Goal: Task Accomplishment & Management: Manage account settings

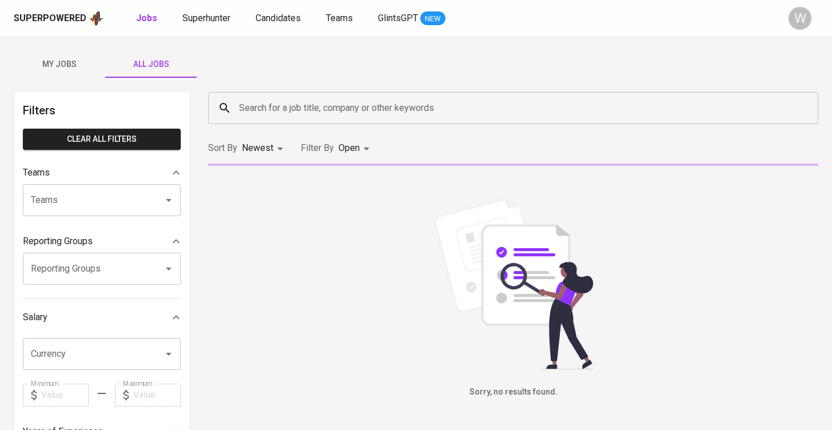
click at [234, 109] on div "Search for a job title, company or other keywords" at bounding box center [513, 108] width 610 height 32
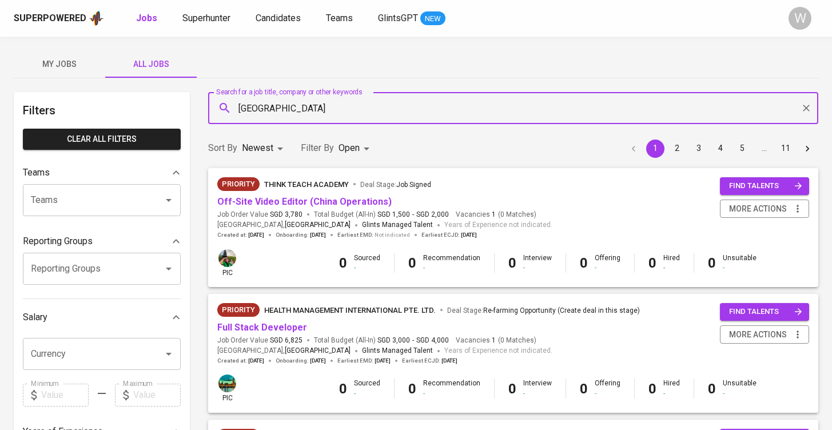
type input "[GEOGRAPHIC_DATA]"
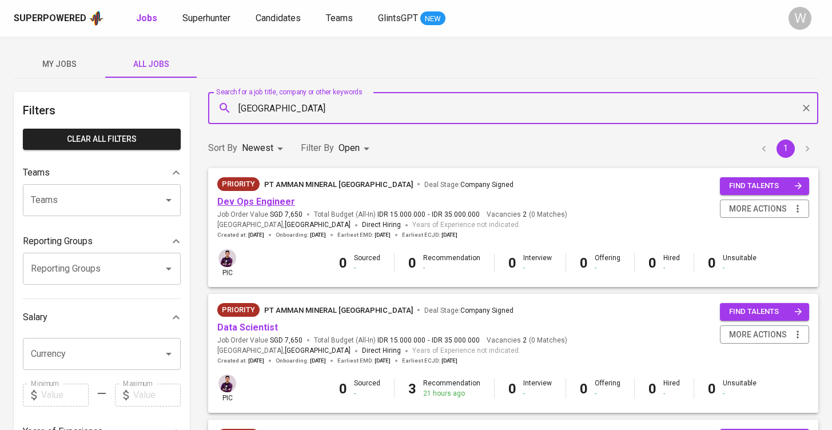
click at [261, 205] on link "Dev Ops Engineer" at bounding box center [256, 201] width 78 height 11
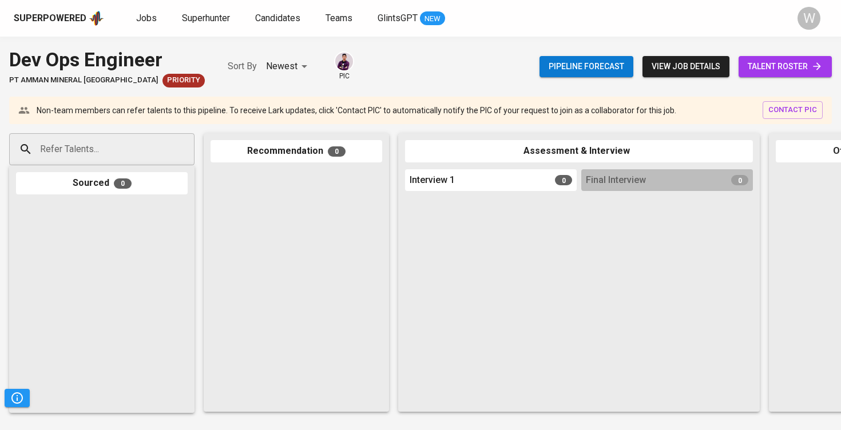
click at [769, 63] on span "talent roster" at bounding box center [785, 66] width 75 height 14
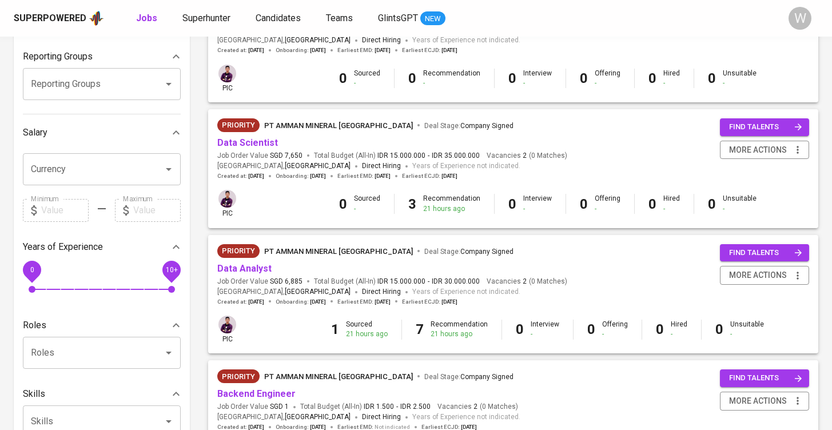
scroll to position [193, 0]
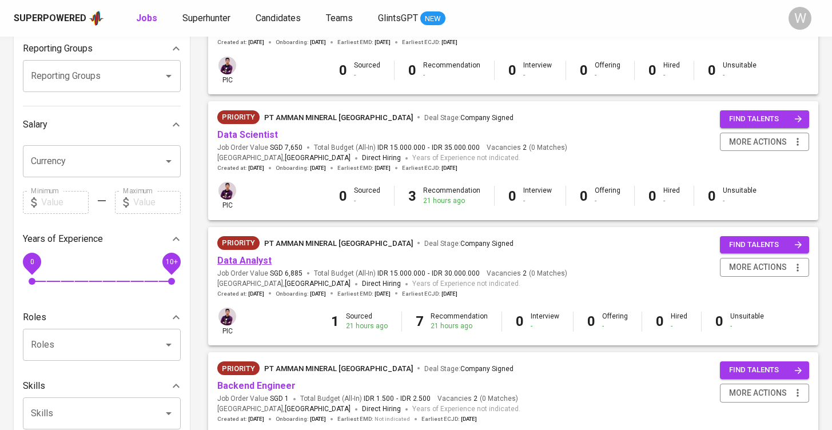
click at [260, 256] on link "Data Analyst" at bounding box center [244, 260] width 54 height 11
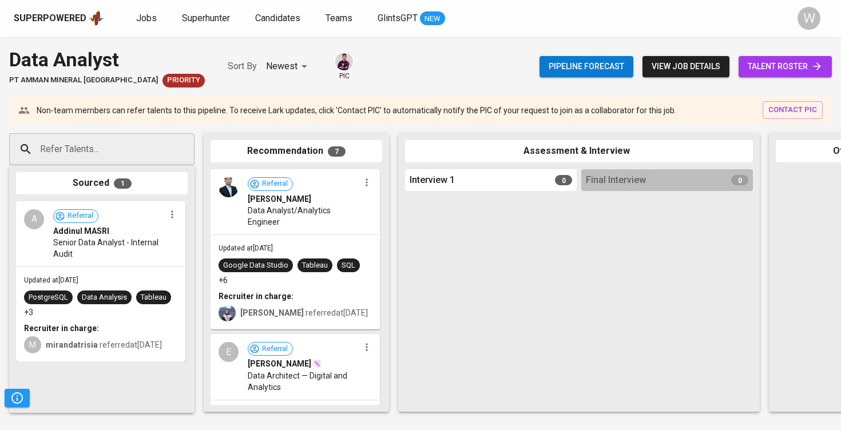
click at [777, 54] on div "Pipeline forecast view job details talent roster" at bounding box center [685, 67] width 292 height 42
click at [772, 62] on span "talent roster" at bounding box center [785, 66] width 75 height 14
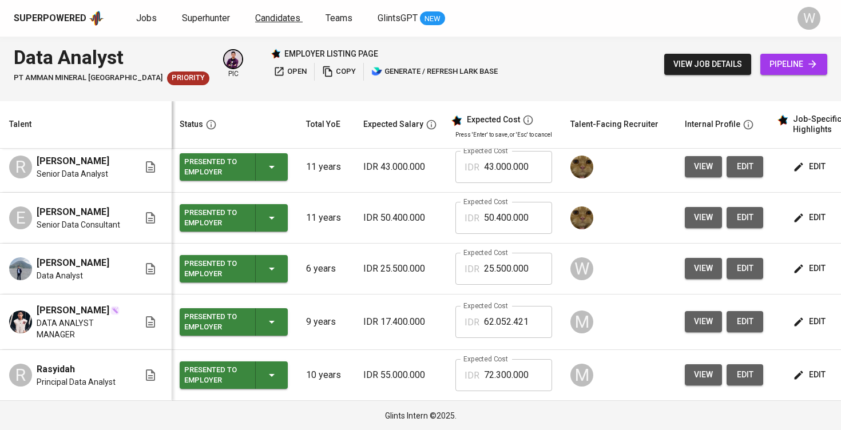
click at [271, 13] on span "Candidates" at bounding box center [277, 18] width 45 height 11
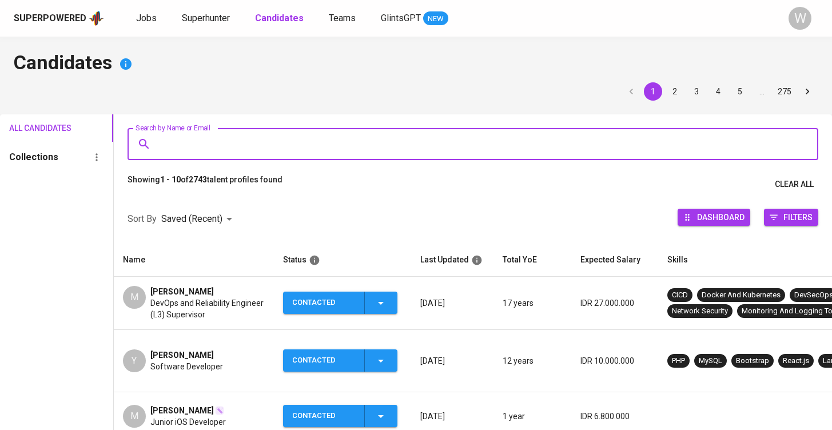
click at [204, 143] on input "Search by Name or Email" at bounding box center [476, 144] width 641 height 22
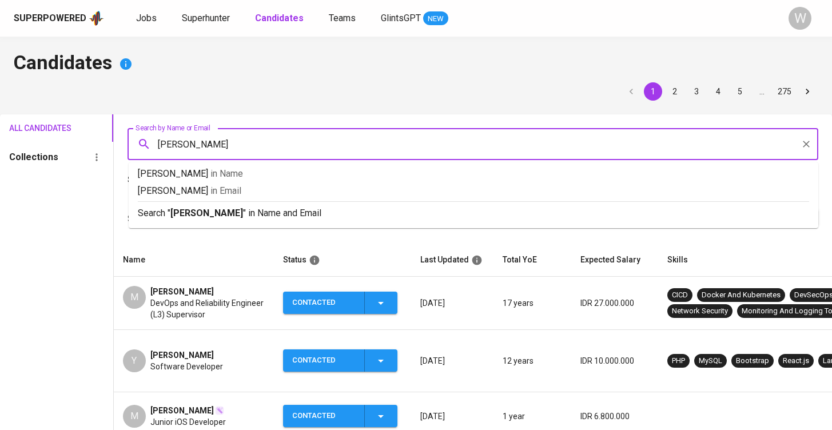
type input "andrian"
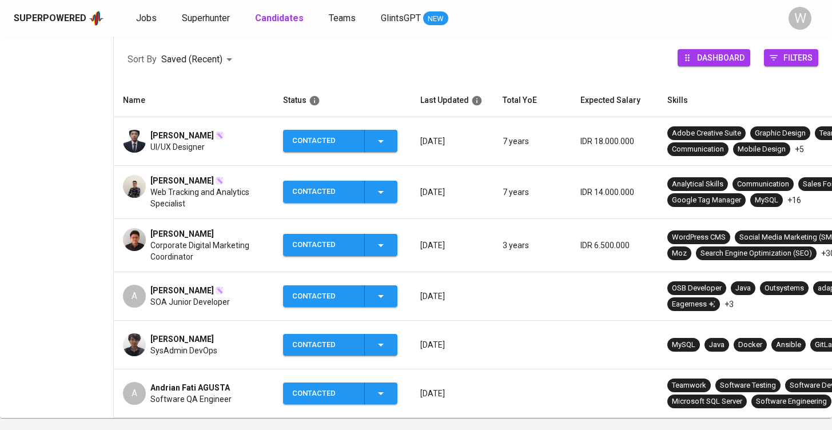
scroll to position [197, 0]
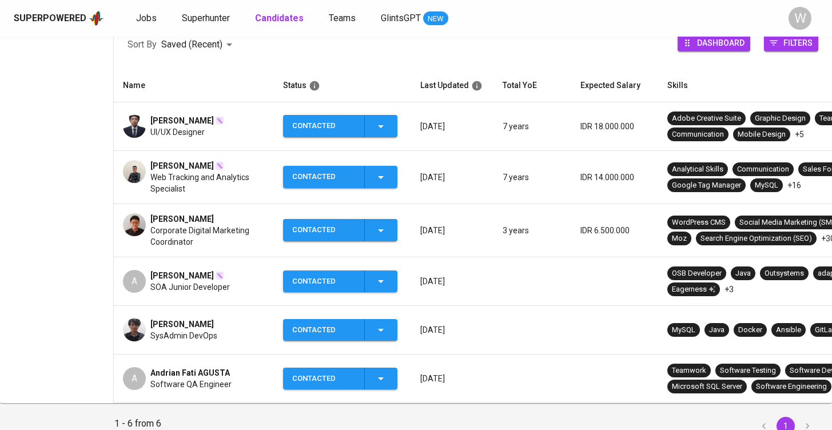
click at [214, 329] on div "[PERSON_NAME]" at bounding box center [183, 324] width 67 height 11
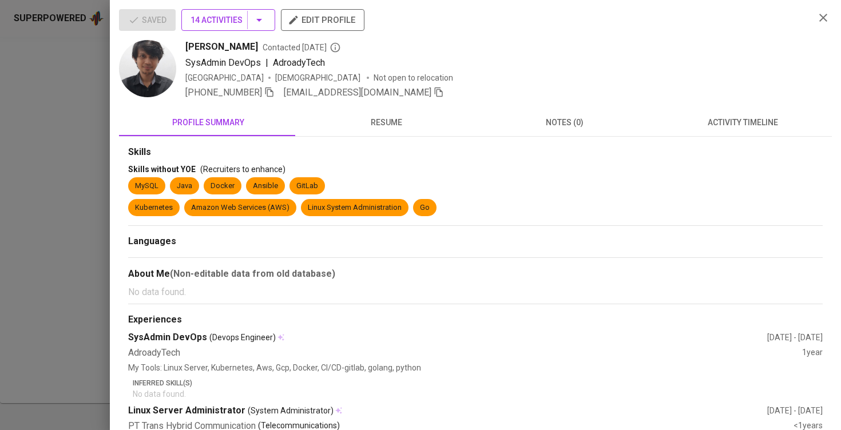
click at [272, 17] on button "14 Activities" at bounding box center [228, 20] width 94 height 22
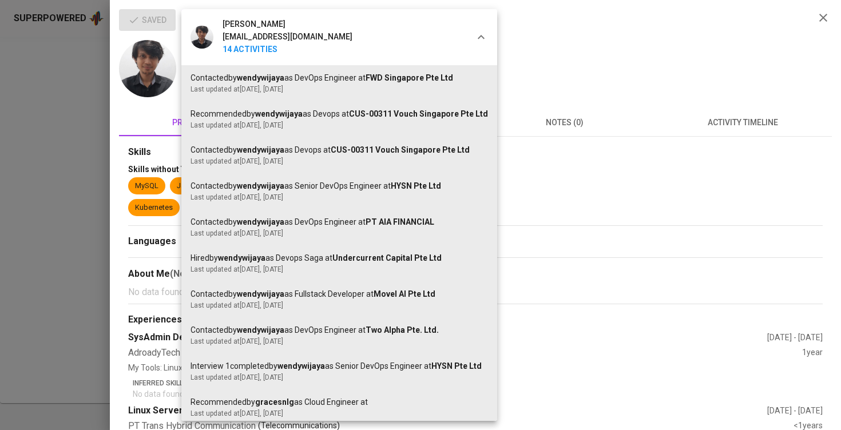
click at [555, 136] on div at bounding box center [420, 215] width 841 height 430
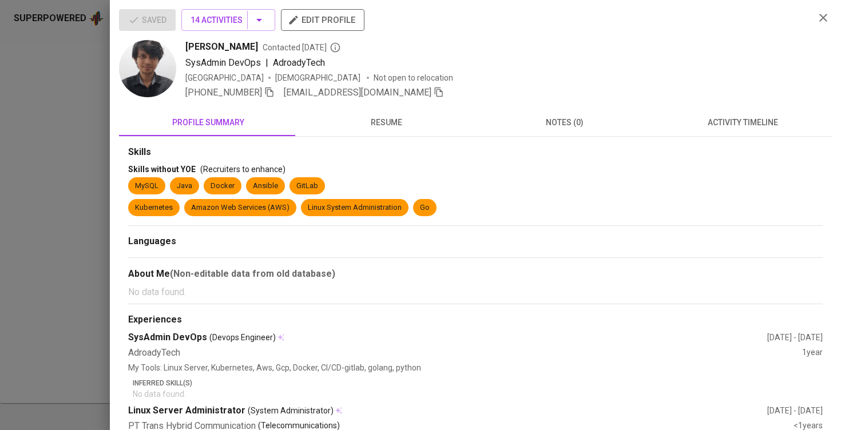
click at [724, 118] on span "activity timeline" at bounding box center [743, 123] width 165 height 14
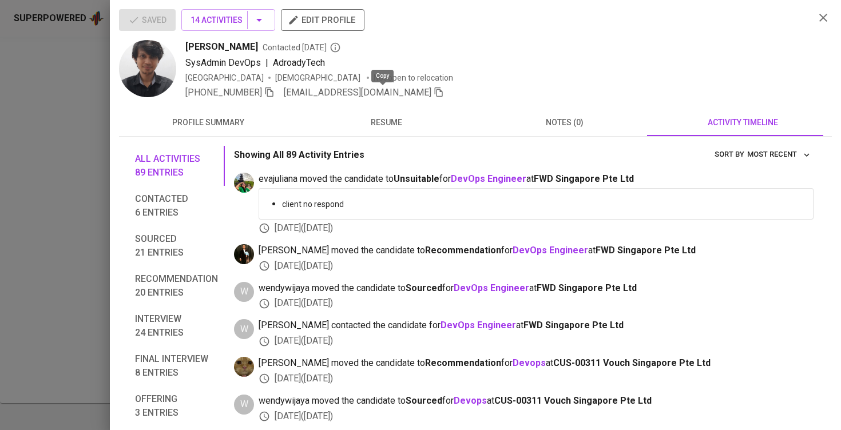
click at [435, 94] on icon "button" at bounding box center [439, 93] width 8 height 10
click at [33, 249] on div at bounding box center [420, 215] width 841 height 430
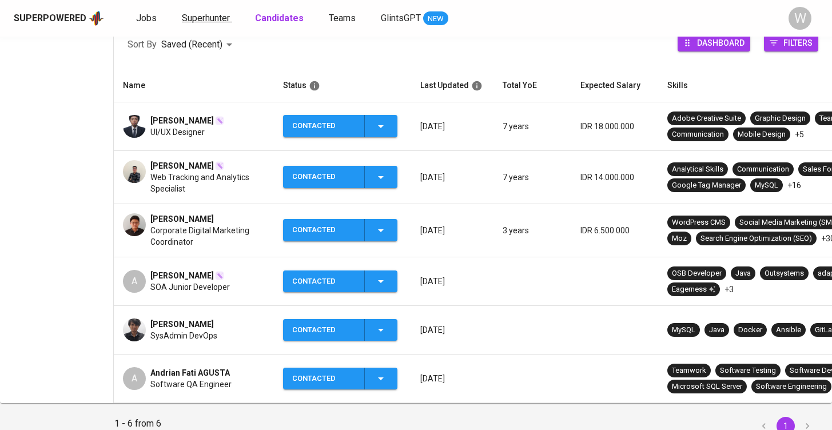
click at [196, 17] on span "Superhunter" at bounding box center [206, 18] width 48 height 11
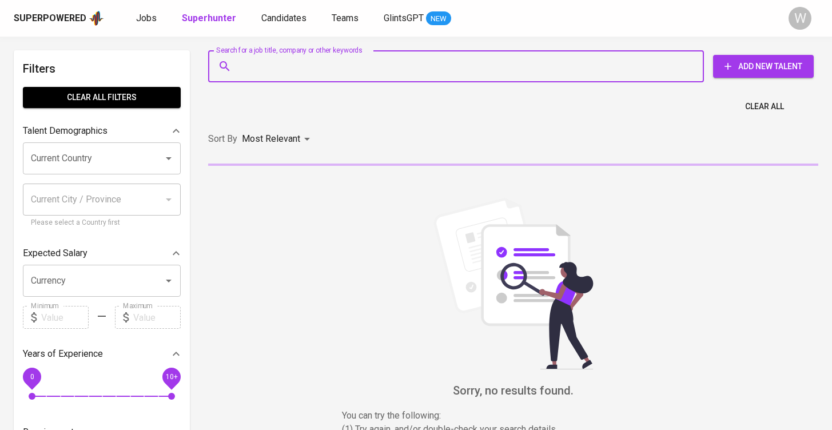
click at [272, 72] on input "Search for a job title, company or other keywords" at bounding box center [459, 66] width 446 height 22
paste input "[EMAIL_ADDRESS][DOMAIN_NAME]"
type input "[EMAIL_ADDRESS][DOMAIN_NAME]"
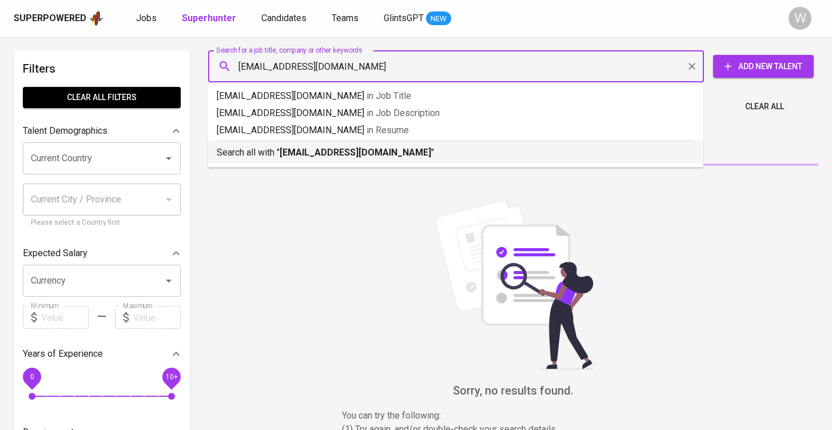
click at [306, 157] on b "[EMAIL_ADDRESS][DOMAIN_NAME]" at bounding box center [356, 152] width 152 height 11
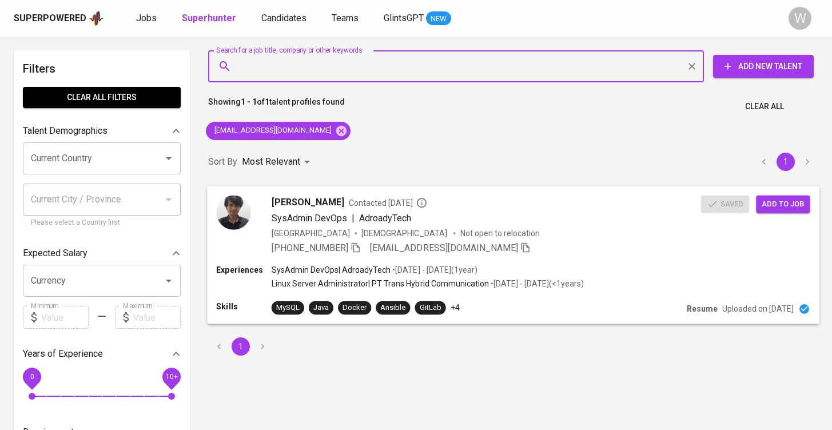
click at [783, 200] on span "Add to job" at bounding box center [783, 203] width 42 height 13
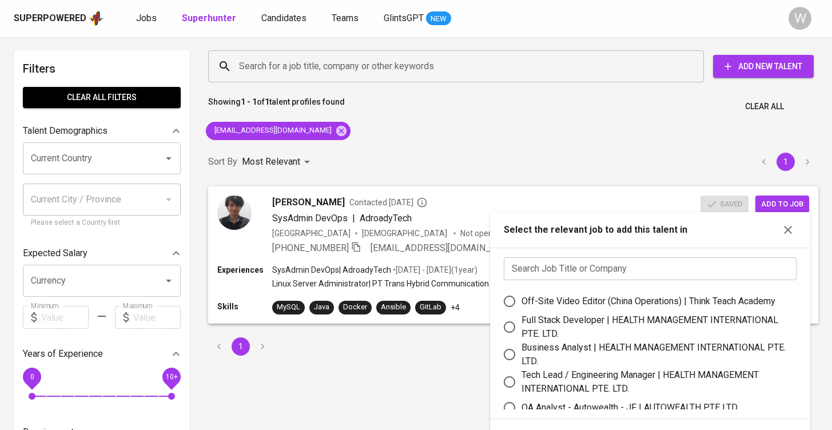
click at [578, 259] on input "text" at bounding box center [650, 268] width 293 height 23
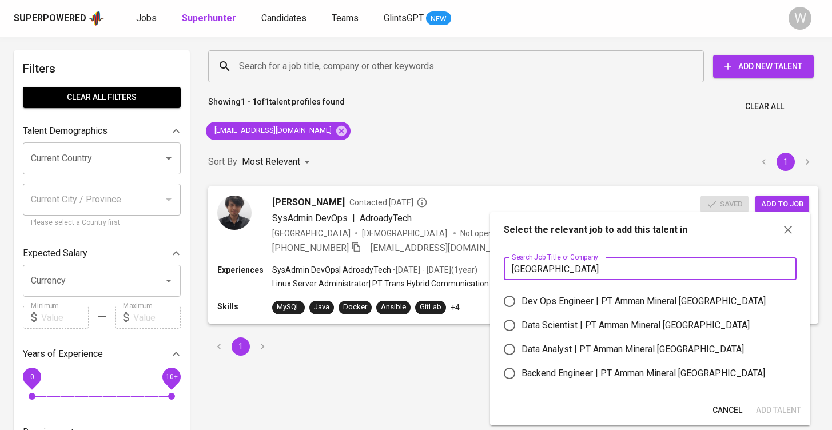
type input "amman"
click at [607, 311] on label "Dev Ops Engineer | PT Amman Mineral Nusa Tenggara" at bounding box center [643, 301] width 290 height 24
click at [522, 311] on input "Dev Ops Engineer | PT Amman Mineral Nusa Tenggara" at bounding box center [510, 301] width 24 height 24
radio input "true"
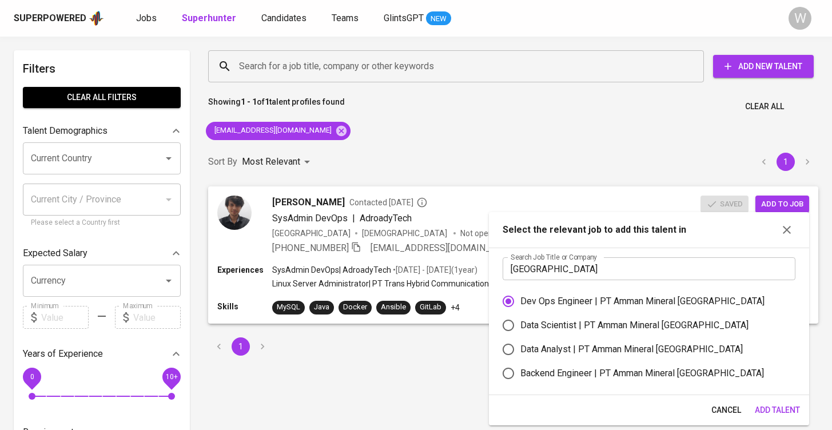
click at [776, 416] on span "Add Talent" at bounding box center [777, 410] width 45 height 14
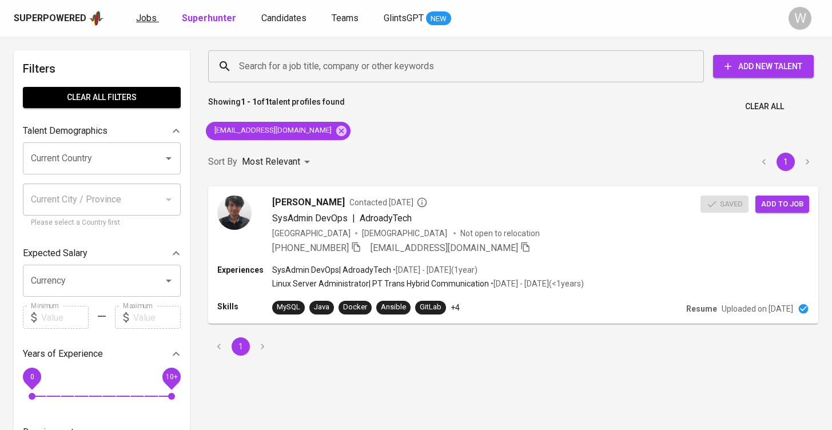
click at [144, 18] on span "Jobs" at bounding box center [146, 18] width 21 height 11
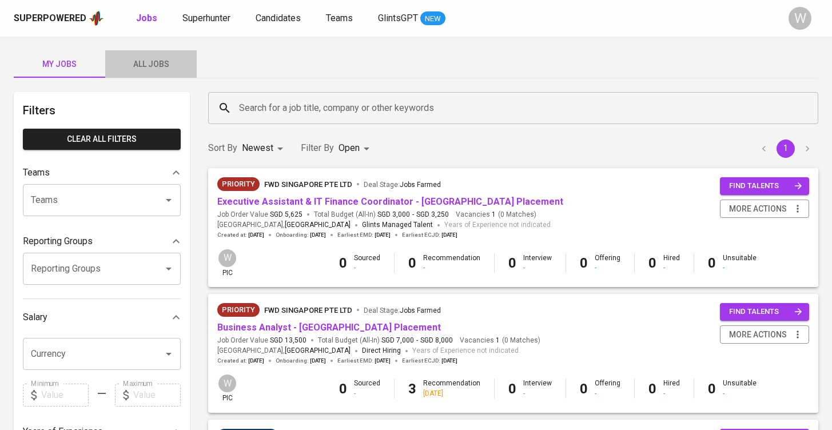
click at [178, 65] on span "All Jobs" at bounding box center [151, 64] width 78 height 14
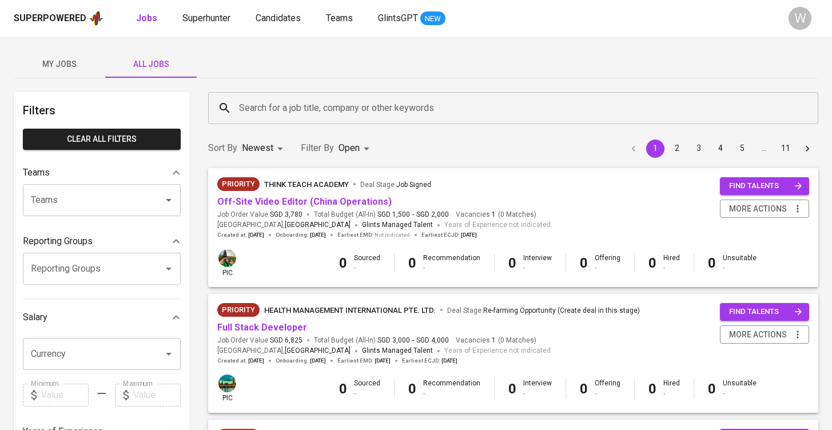
click at [286, 124] on div "Search for a job title, company or other keywords" at bounding box center [513, 108] width 610 height 32
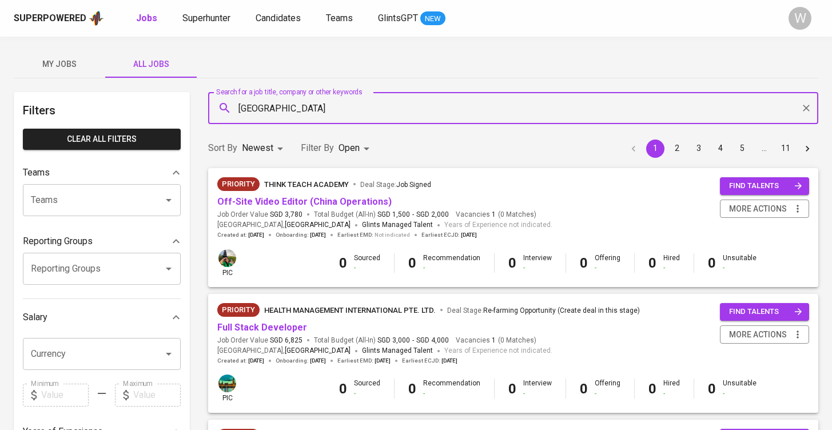
type input "amman"
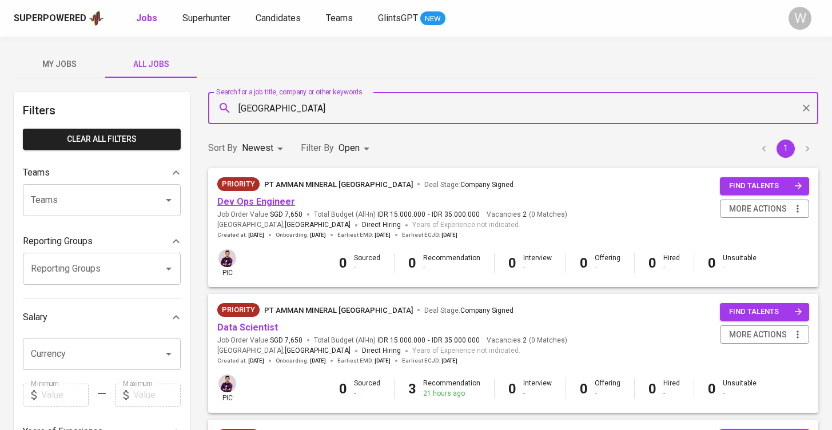
click at [276, 204] on link "Dev Ops Engineer" at bounding box center [256, 201] width 78 height 11
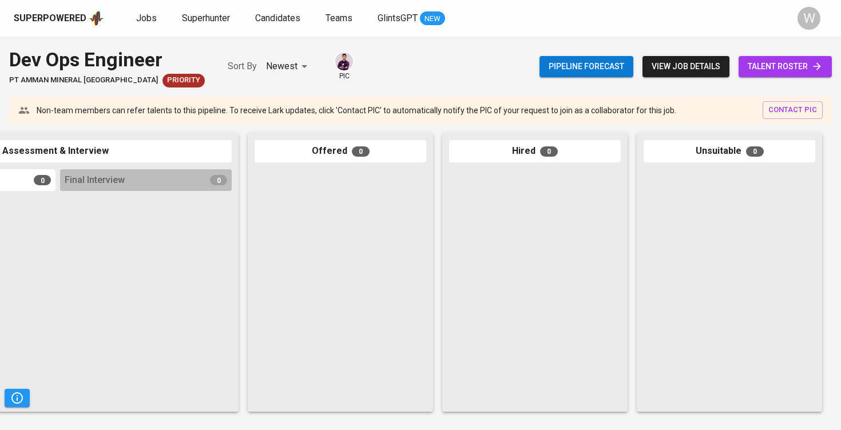
scroll to position [0, 521]
click at [769, 71] on span "talent roster" at bounding box center [785, 66] width 75 height 14
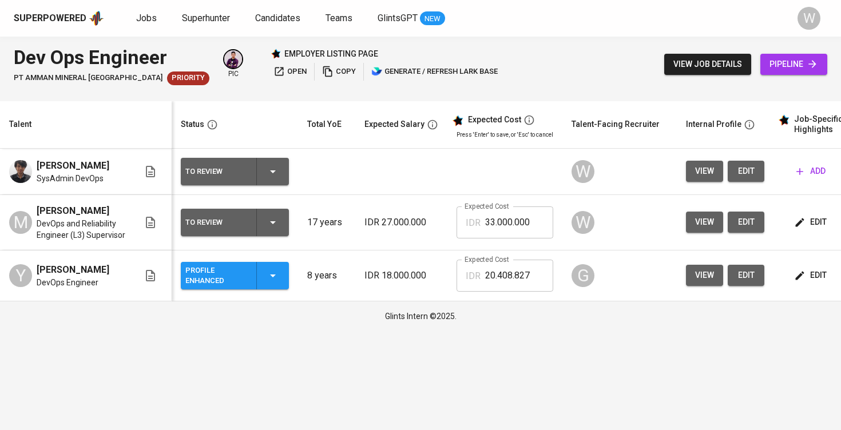
click at [745, 164] on span "edit" at bounding box center [746, 171] width 18 height 14
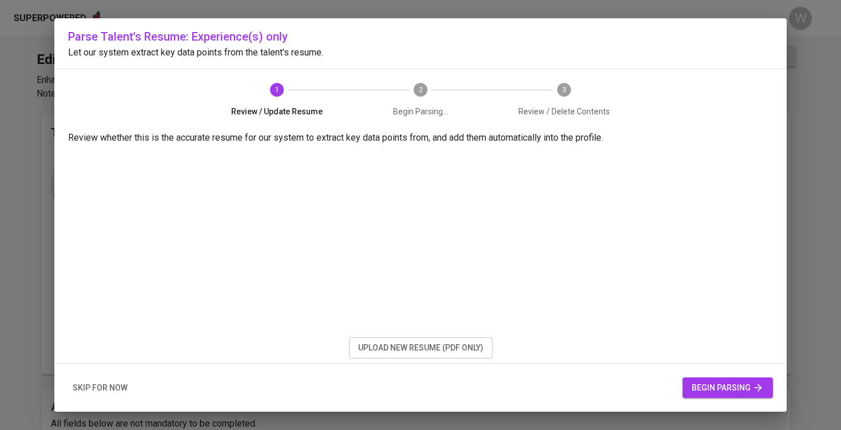
click at [477, 350] on span "upload new resume (pdf only)" at bounding box center [420, 348] width 125 height 14
click at [706, 387] on span "begin parsing" at bounding box center [728, 388] width 72 height 14
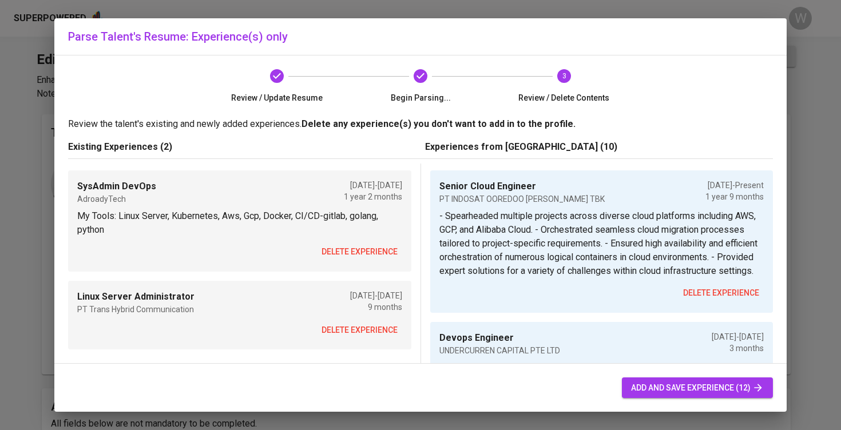
click at [328, 257] on span "delete experience" at bounding box center [359, 252] width 76 height 14
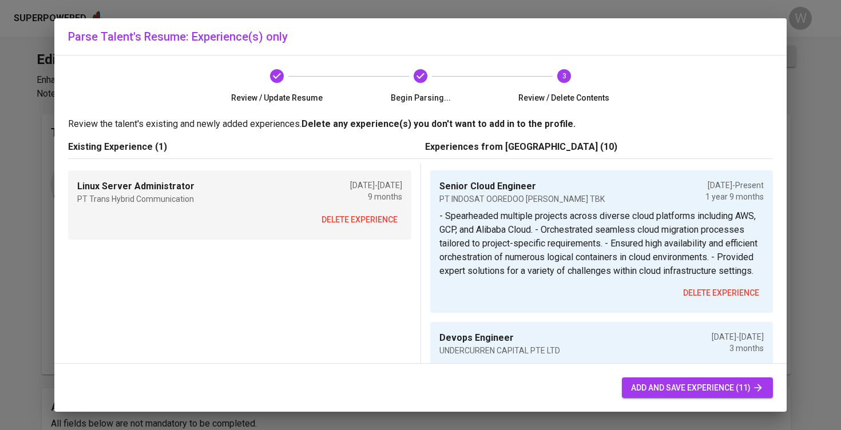
click at [333, 220] on span "delete experience" at bounding box center [359, 220] width 76 height 14
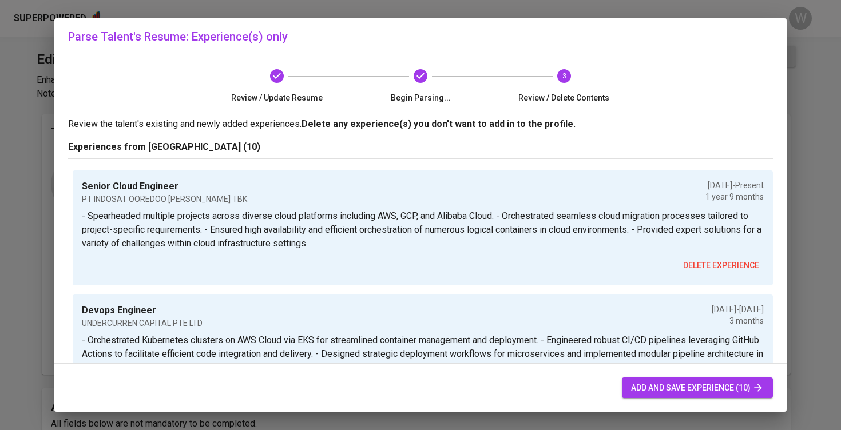
click at [664, 384] on span "add and save experience (10)" at bounding box center [697, 388] width 133 height 14
type input "Senior Cloud Engineer"
type input "PT INDOSAT OOREDOO HUTCHISON TBK"
checkbox input "true"
type input "12/01/2023"
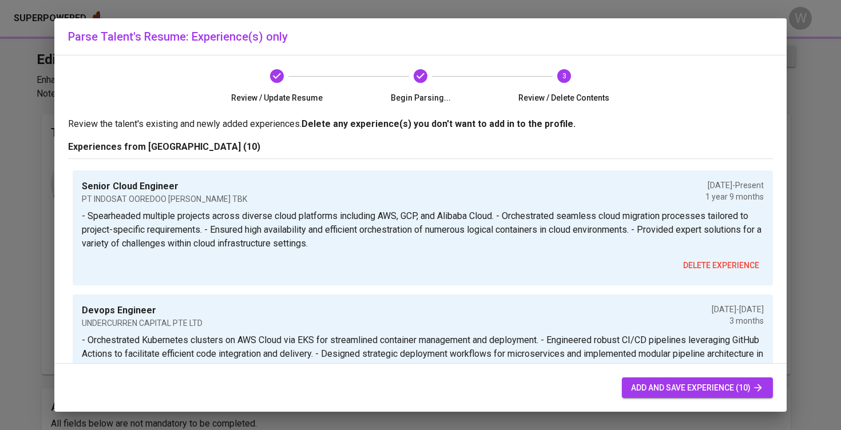
type input "Devops Engineer"
type input "UNDERCURREN CAPITAL PTE LTD"
type input "09/01/2023"
type input "12/01/2023"
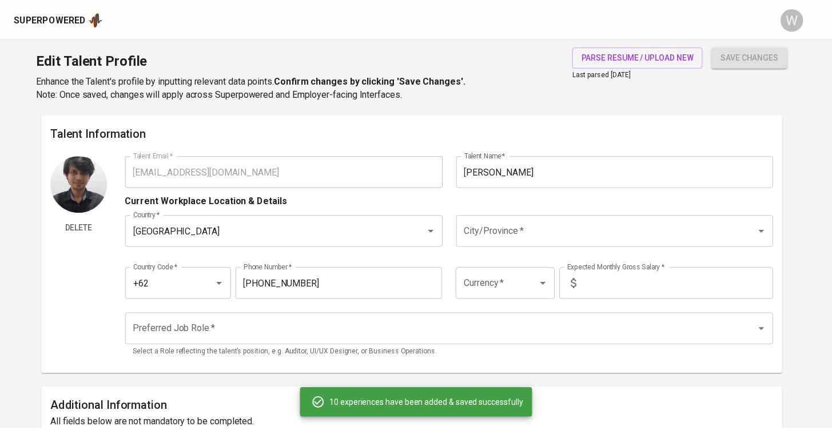
scroll to position [1076, 0]
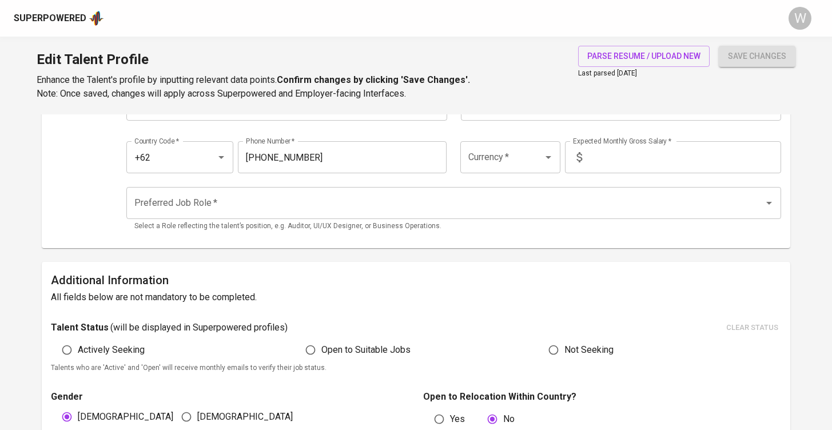
scroll to position [1, 0]
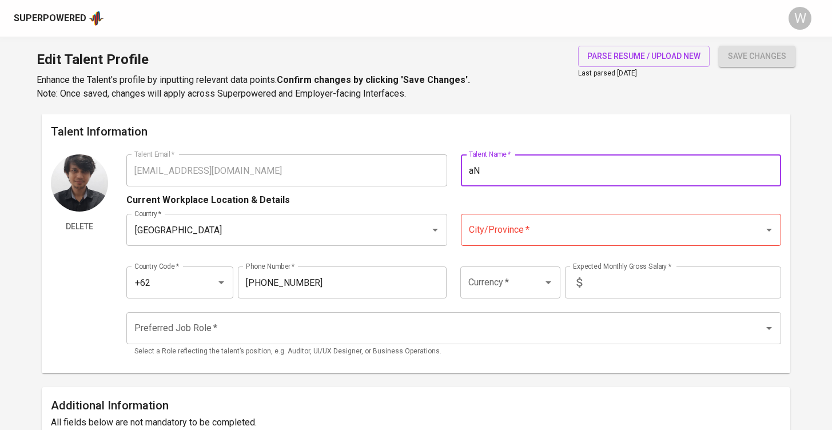
type input "a"
type input "[PERSON_NAME]"
click at [511, 136] on h6 "Talent Information" at bounding box center [416, 131] width 731 height 18
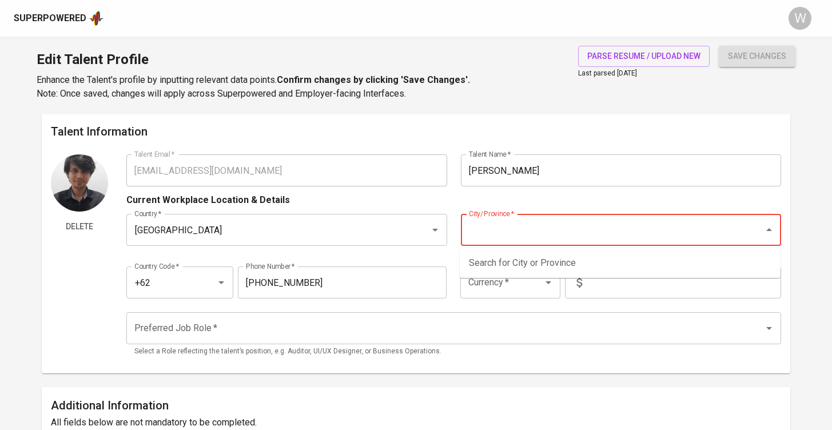
click at [521, 224] on input "City/Province   *" at bounding box center [605, 230] width 279 height 22
type input "j"
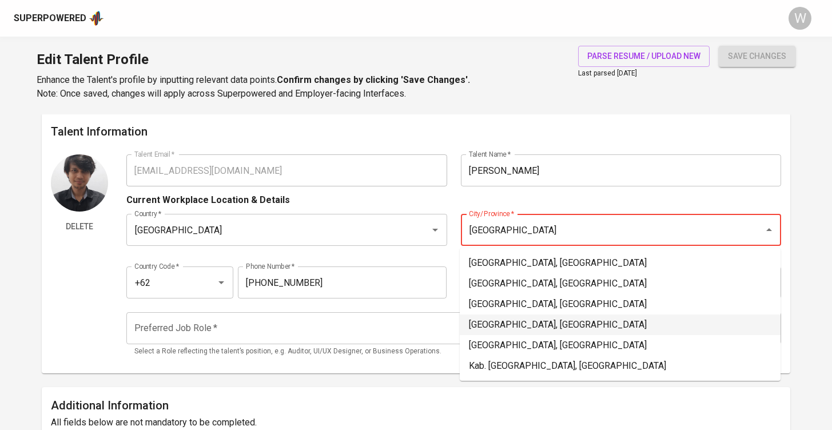
click at [513, 317] on li "Jakarta Pusat, DKI Jakarta" at bounding box center [620, 325] width 321 height 21
type input "Jakarta Pusat, DKI Jakarta"
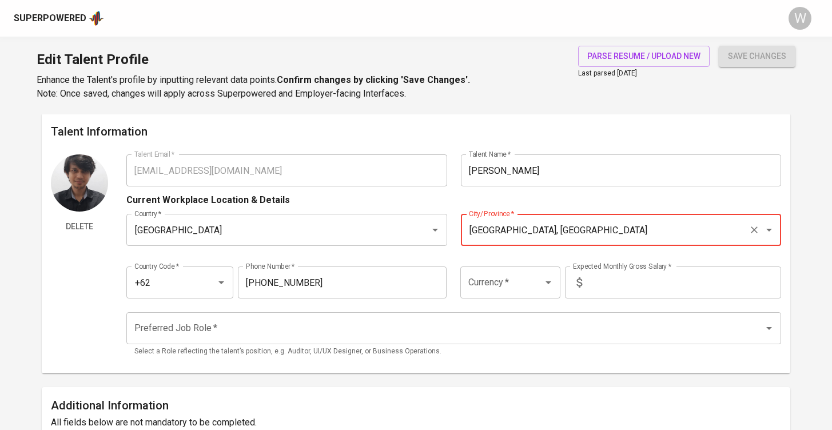
click at [463, 277] on div "Currency *" at bounding box center [510, 283] width 100 height 32
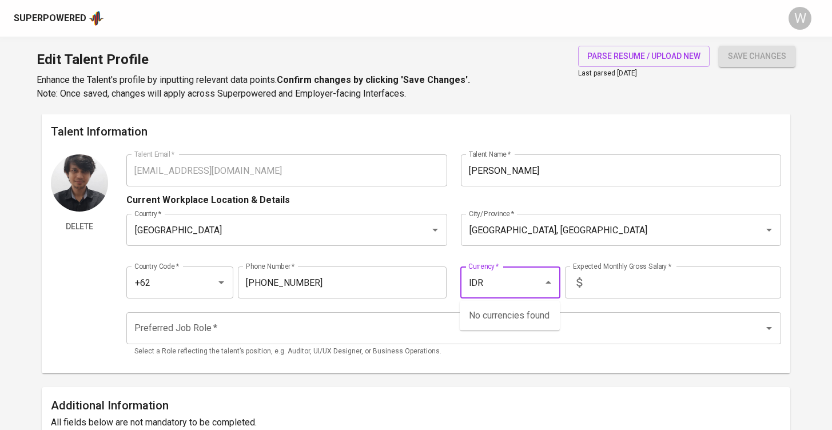
click at [546, 283] on icon "Close" at bounding box center [549, 283] width 14 height 14
type input "lDR"
click at [595, 286] on input "text" at bounding box center [684, 283] width 194 height 32
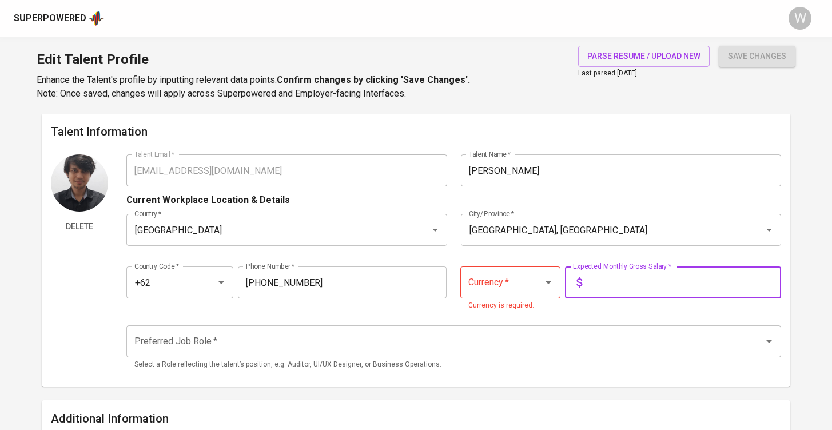
click at [531, 289] on div at bounding box center [541, 283] width 30 height 16
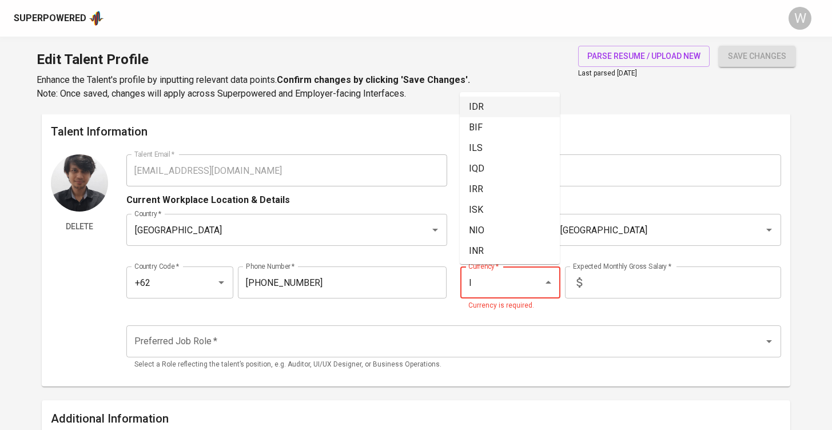
click at [500, 98] on li "IDR" at bounding box center [510, 107] width 100 height 21
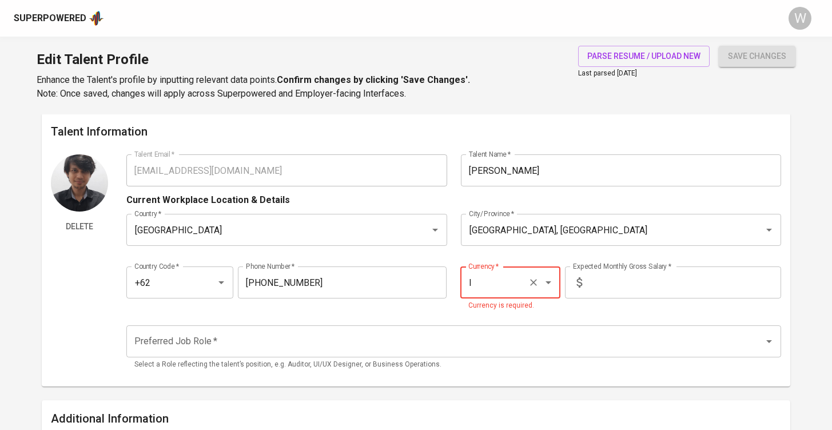
type input "IDR"
click at [635, 282] on input "text" at bounding box center [684, 283] width 194 height 32
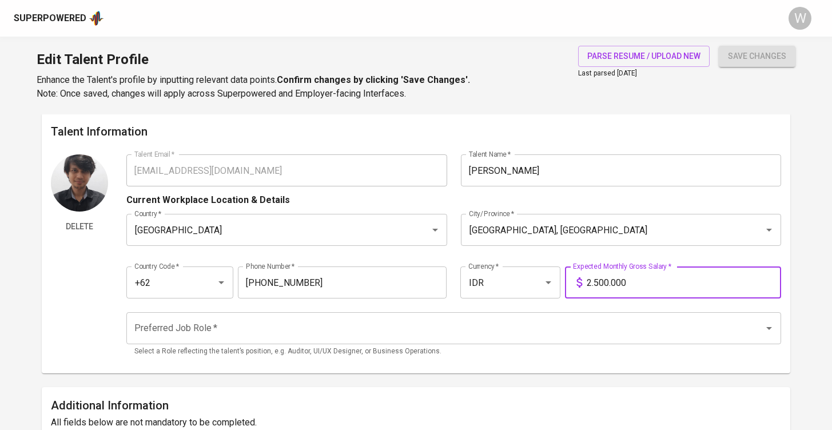
type input "25.000.000"
click at [528, 339] on input "Preferred Job Role   *" at bounding box center [438, 328] width 613 height 22
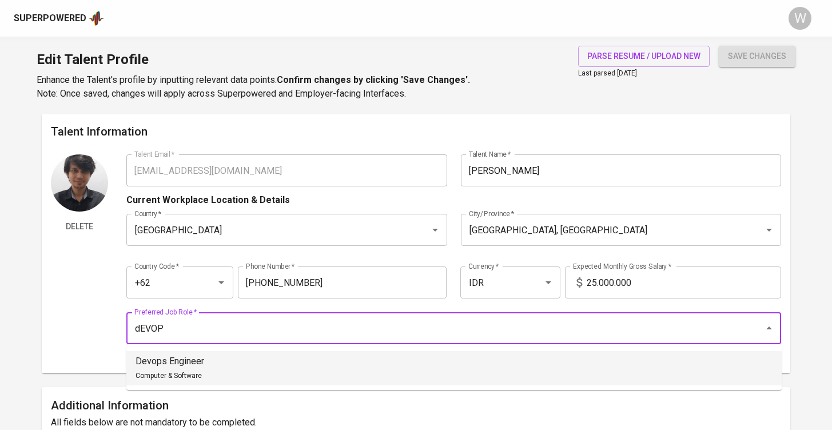
click at [475, 374] on li "Devops Engineer Computer & Software" at bounding box center [454, 368] width 656 height 34
type input "Devops Engineer"
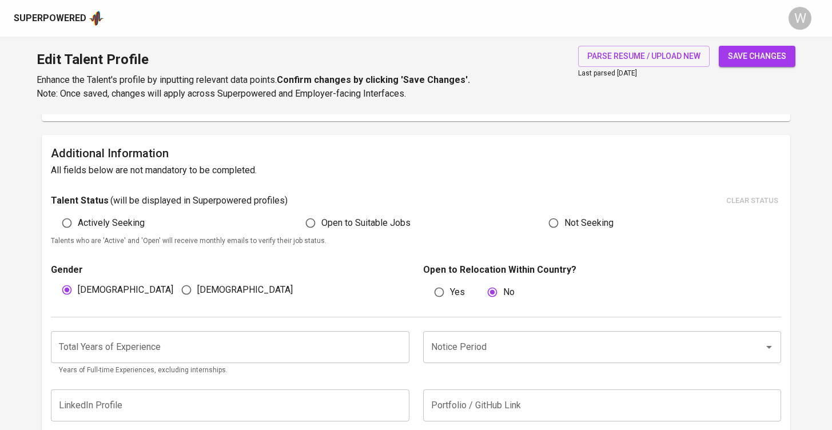
scroll to position [267, 0]
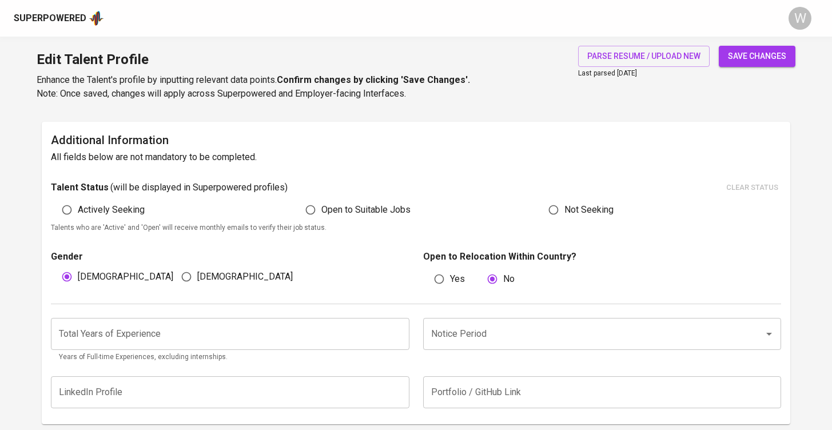
click at [301, 200] on input "Open to Suitable Jobs" at bounding box center [311, 210] width 22 height 22
radio input "true"
click at [235, 322] on input "number" at bounding box center [230, 334] width 359 height 32
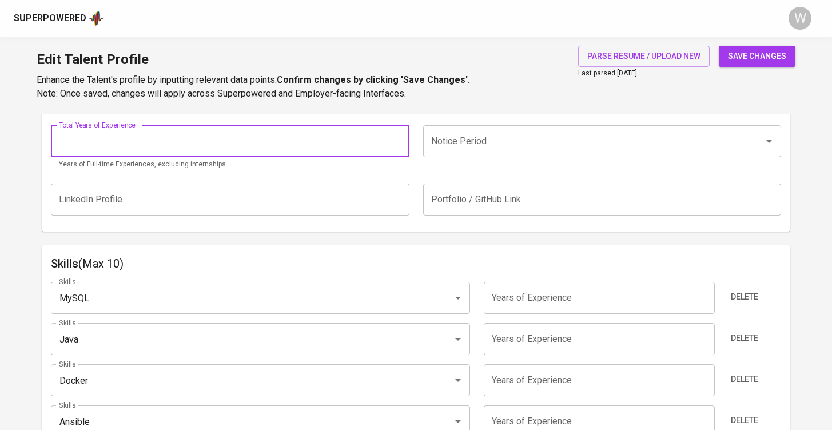
scroll to position [419, 0]
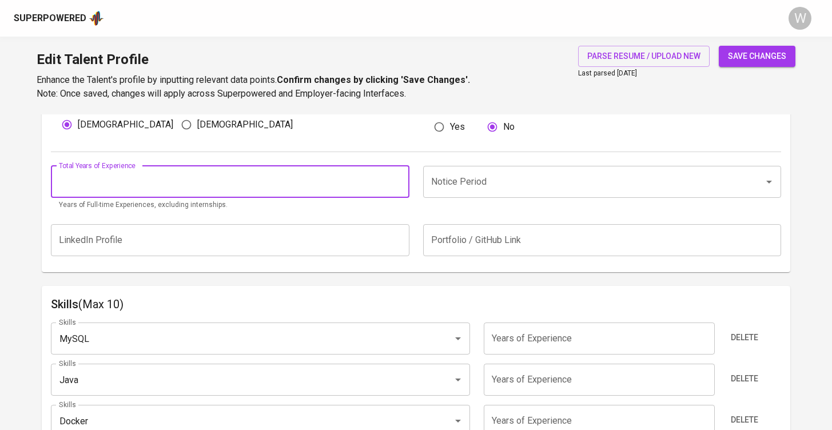
click at [539, 186] on input "Notice Period" at bounding box center [586, 182] width 316 height 22
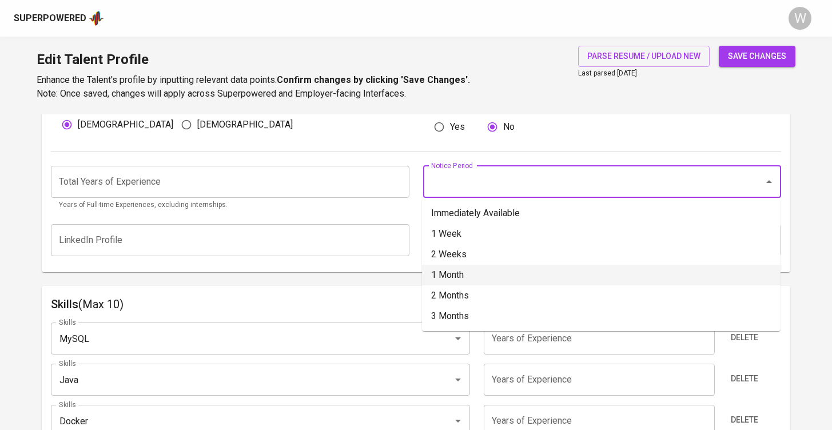
click at [480, 276] on li "1 Month" at bounding box center [601, 275] width 359 height 21
type input "1 Month"
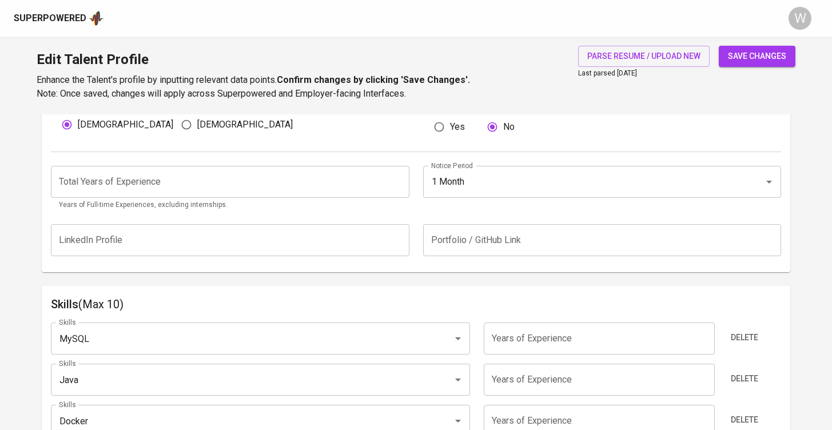
click at [267, 181] on input "number" at bounding box center [230, 182] width 359 height 32
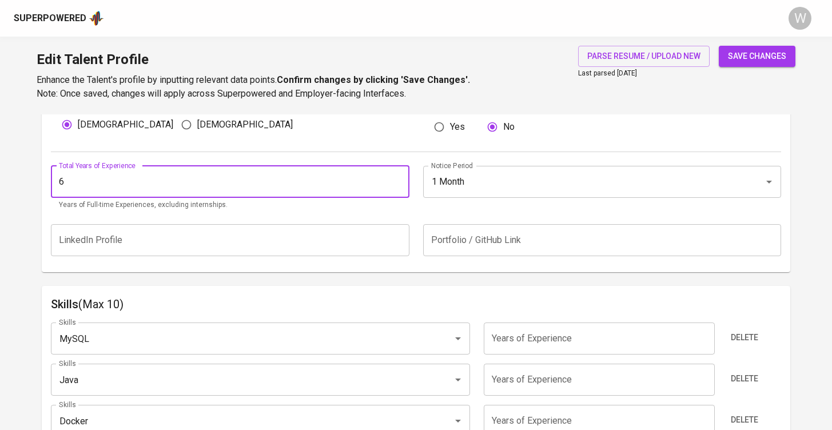
type input "6"
click at [750, 66] on div "save changes" at bounding box center [757, 73] width 77 height 55
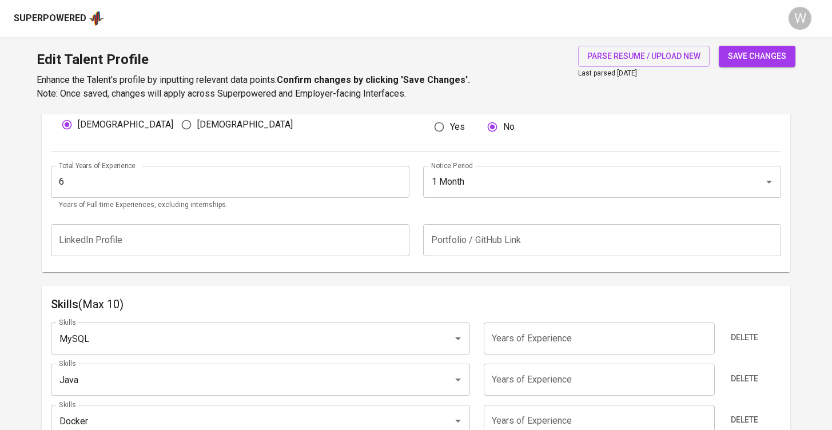
click at [750, 59] on span "save changes" at bounding box center [757, 56] width 58 height 14
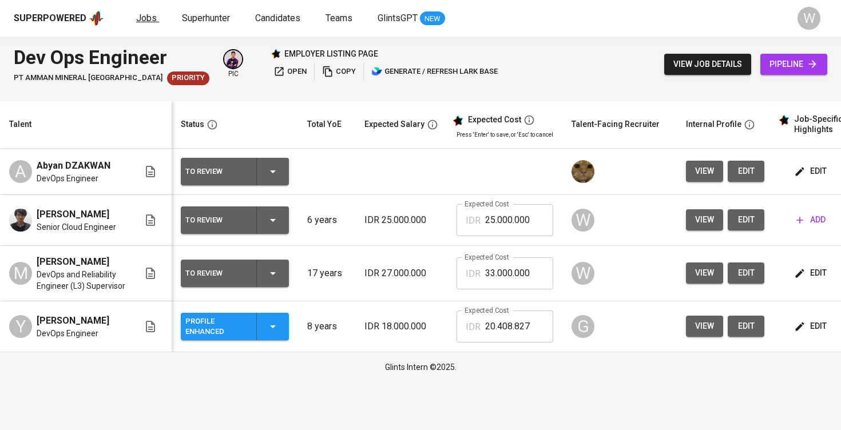
click at [144, 19] on span "Jobs" at bounding box center [146, 18] width 21 height 11
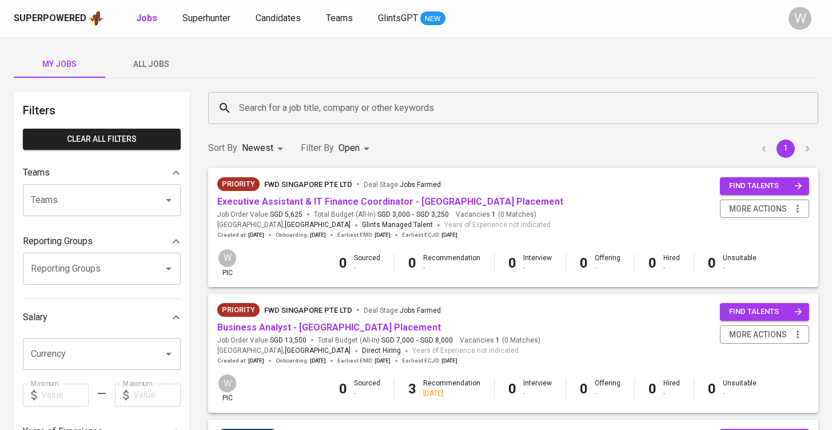
click at [155, 66] on span "All Jobs" at bounding box center [151, 64] width 78 height 14
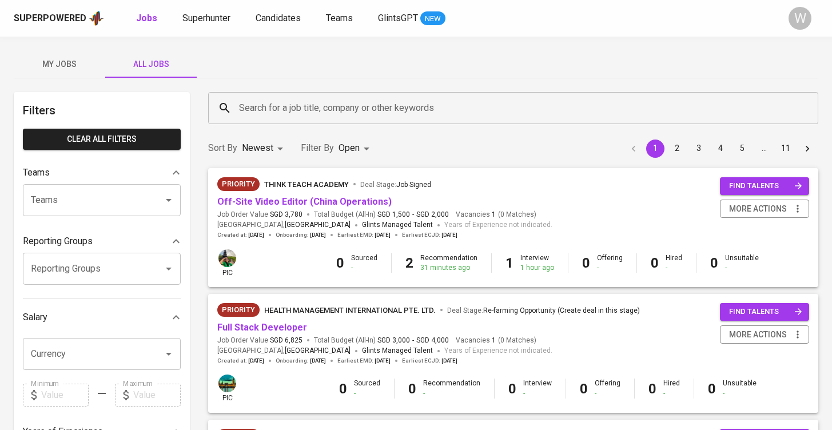
click at [85, 71] on button "My Jobs" at bounding box center [60, 63] width 92 height 27
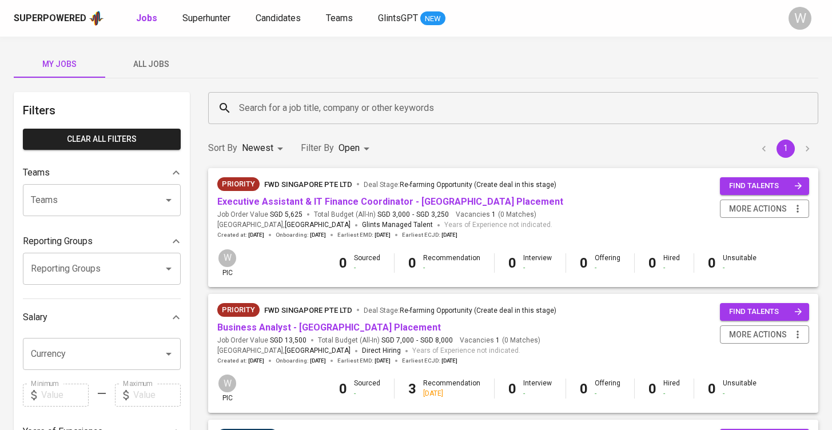
click at [90, 72] on button "My Jobs" at bounding box center [60, 63] width 92 height 27
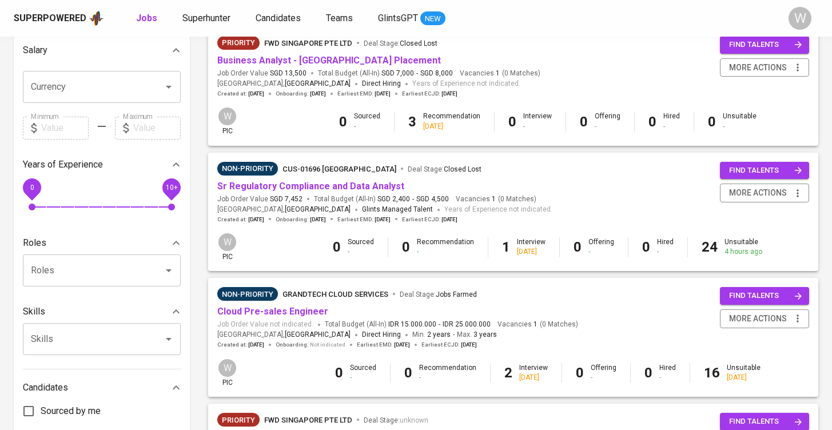
scroll to position [268, 0]
click at [305, 305] on link "Cloud Pre-sales Engineer" at bounding box center [272, 310] width 111 height 11
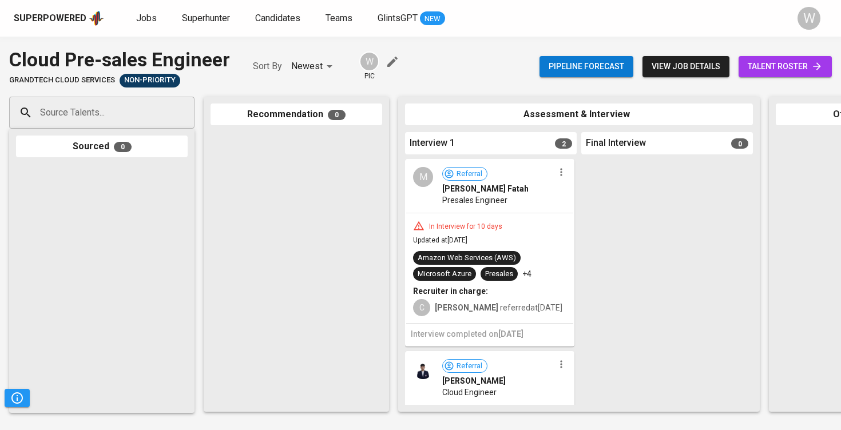
click at [785, 73] on span "talent roster" at bounding box center [785, 66] width 75 height 14
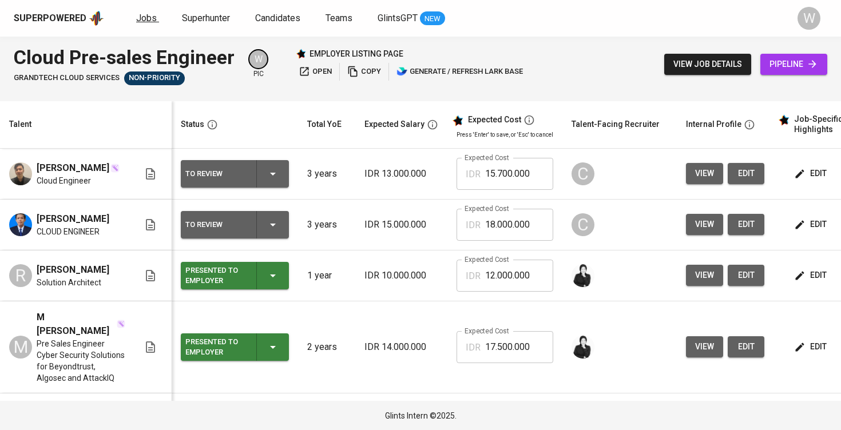
click at [138, 23] on span "Jobs" at bounding box center [146, 18] width 21 height 11
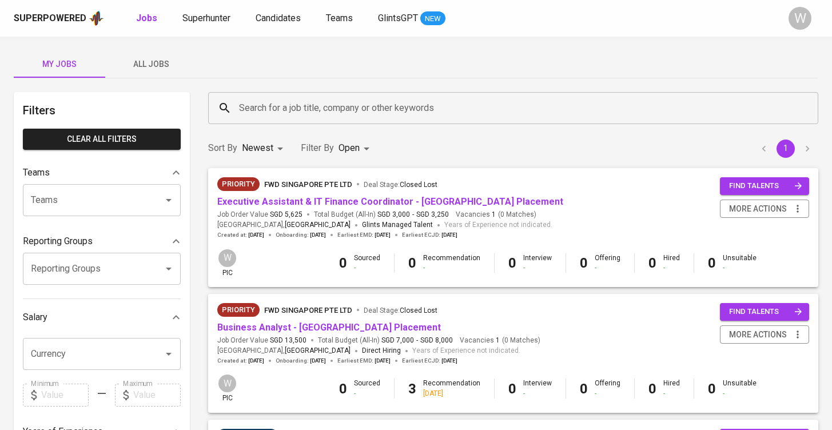
click at [150, 48] on div "My Jobs All Jobs Filters Clear All filters Teams Teams Teams Reporting Groups R…" at bounding box center [416, 436] width 832 height 799
click at [155, 68] on span "All Jobs" at bounding box center [151, 64] width 78 height 14
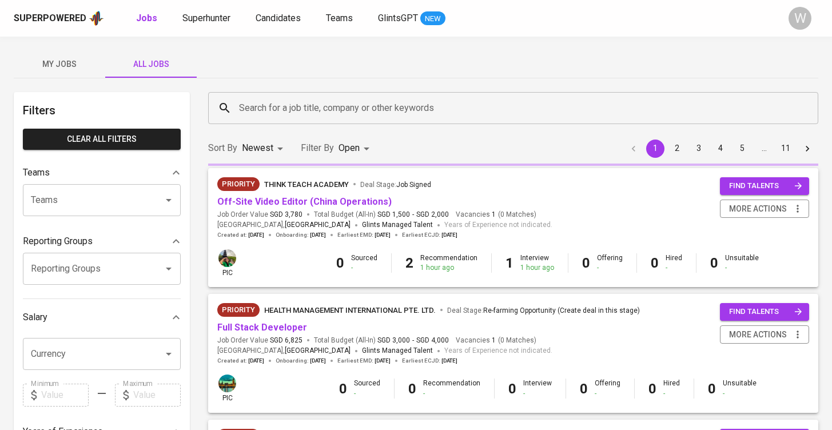
click at [172, 73] on button "All Jobs" at bounding box center [151, 63] width 92 height 27
click at [246, 96] on div "Search for a job title, company or other keywords" at bounding box center [513, 108] width 610 height 32
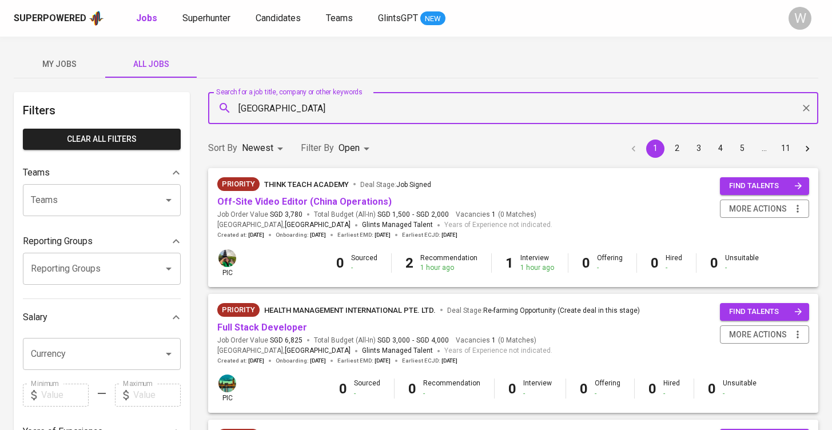
type input "amman"
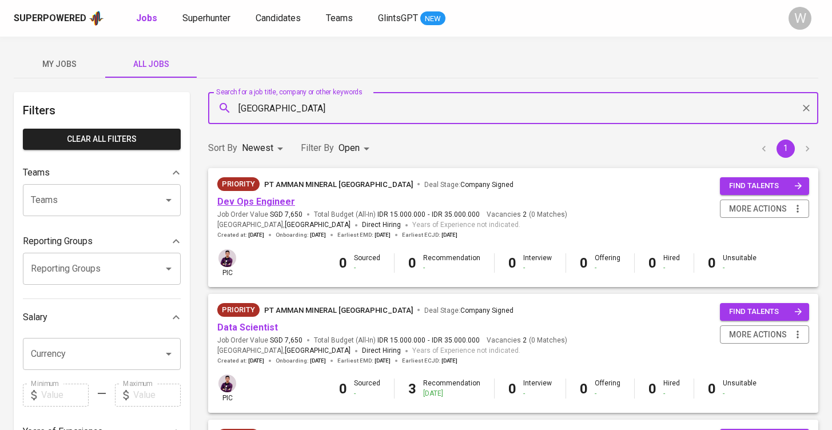
click at [252, 201] on link "Dev Ops Engineer" at bounding box center [256, 201] width 78 height 11
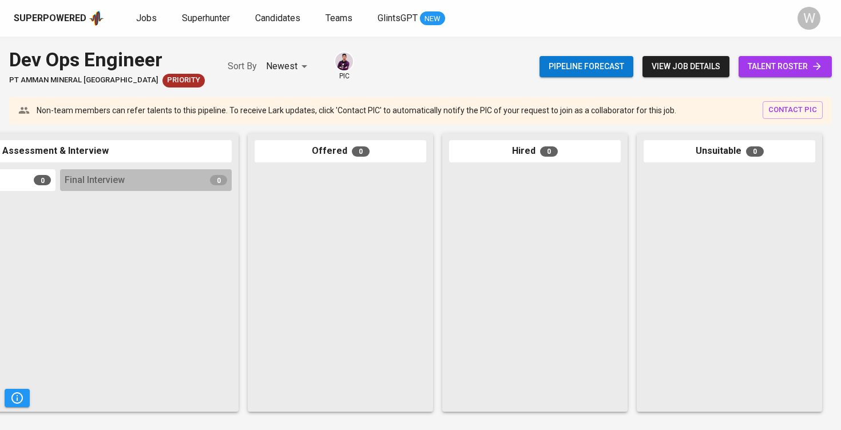
scroll to position [0, 521]
click at [783, 57] on link "talent roster" at bounding box center [784, 66] width 93 height 21
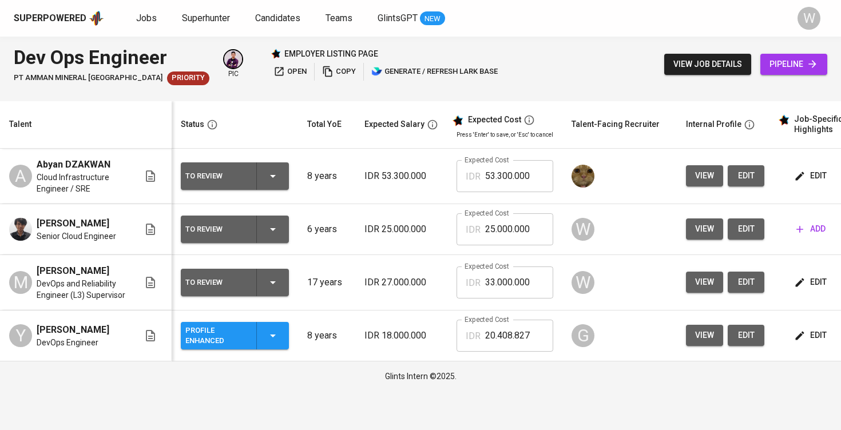
click at [809, 239] on button "add" at bounding box center [811, 229] width 38 height 21
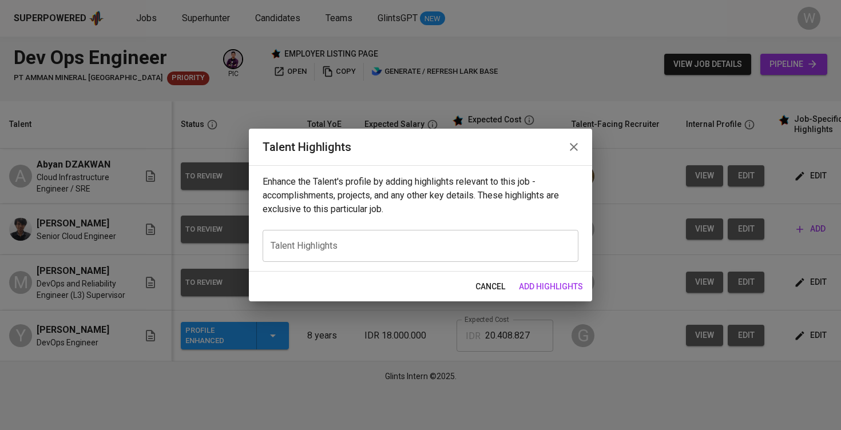
click at [373, 239] on div "x Talent Highlights" at bounding box center [421, 246] width 316 height 32
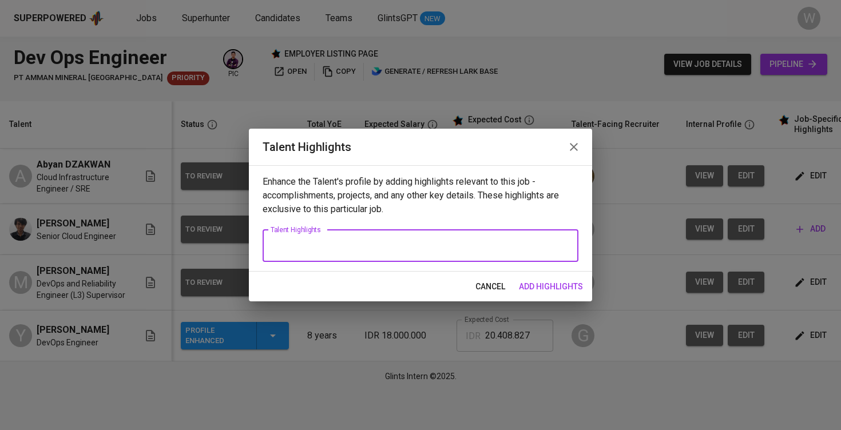
paste textarea "Andrian has more than five years of experience in designing, implementing, and …"
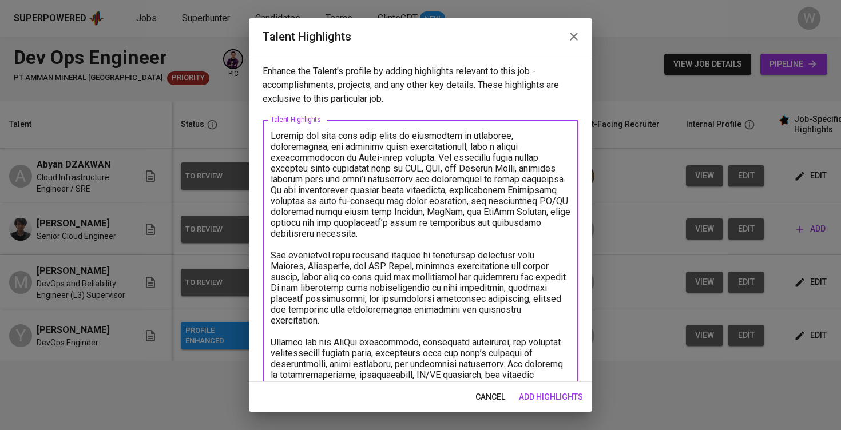
scroll to position [138, 0]
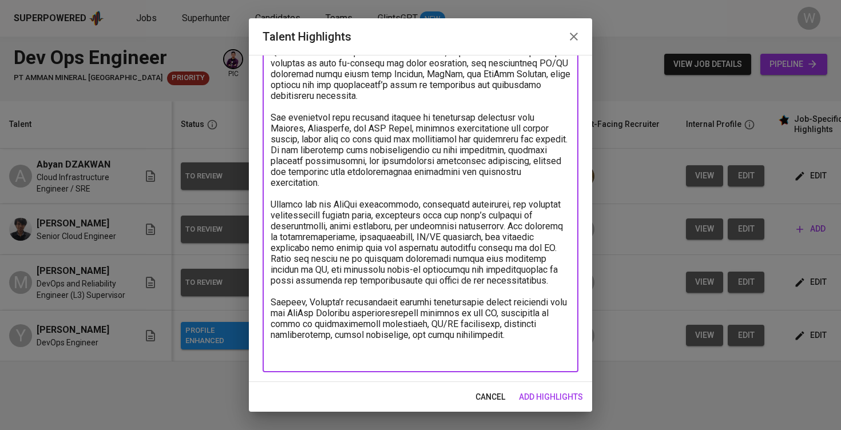
drag, startPoint x: 514, startPoint y: 351, endPoint x: 265, endPoint y: 317, distance: 250.5
click at [265, 317] on div "x Talent Highlights" at bounding box center [421, 177] width 316 height 391
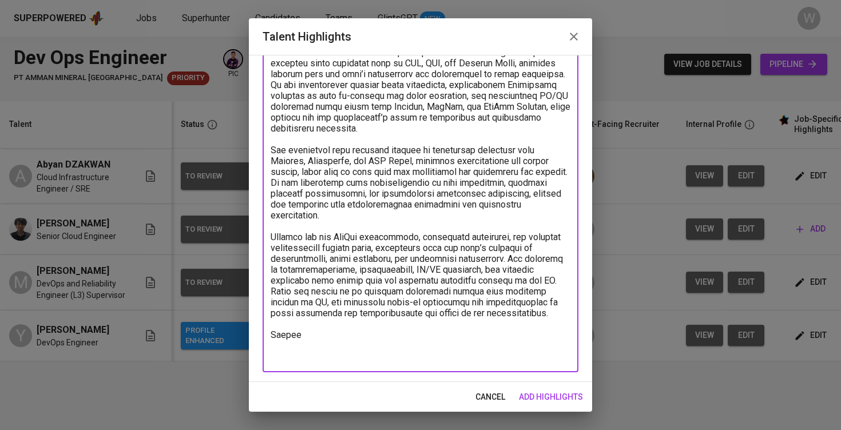
scroll to position [105, 0]
paste textarea "https://glints.sg.larksuite.com/file/CvcObcyIkobuV1xfmcZlPkVigoe?from=from_copy…"
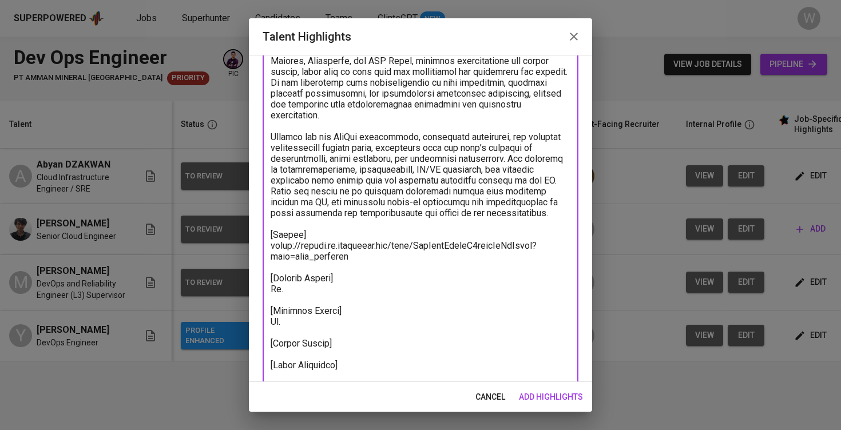
scroll to position [216, 0]
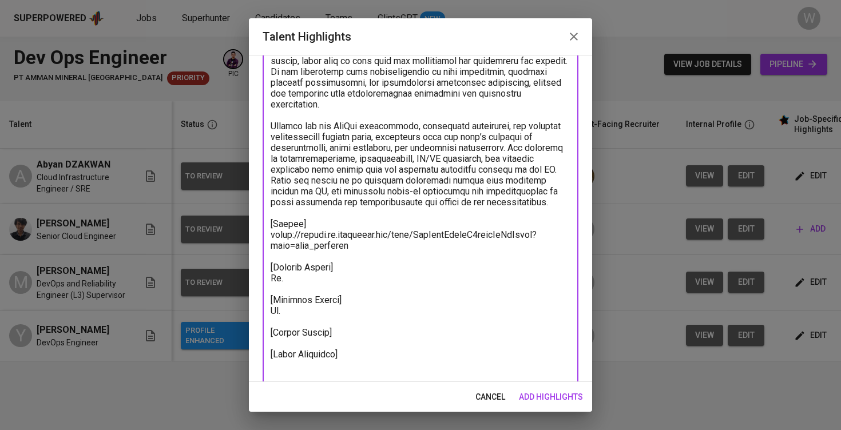
paste textarea "https://glints.sg.larksuite.com/file/SceDbm0Qconwk4x5gjiloXu3gOh?from=from_copy…"
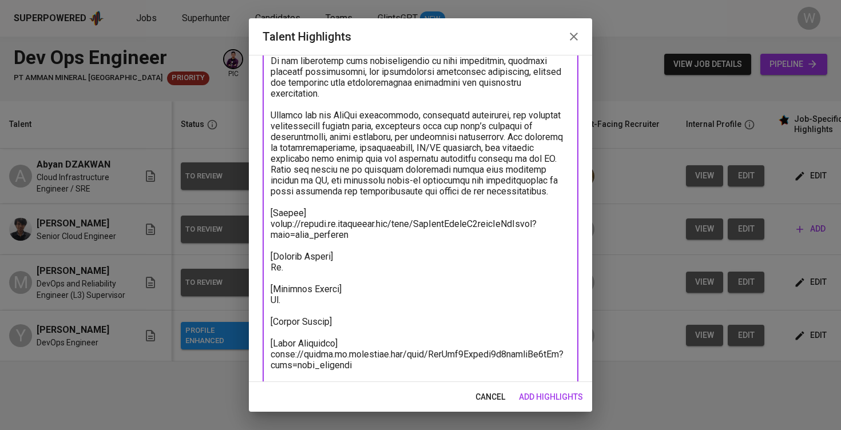
type textarea "Andrian has more than five years of experience in designing, implementing, and …"
click at [559, 402] on span "add highlights" at bounding box center [551, 397] width 64 height 14
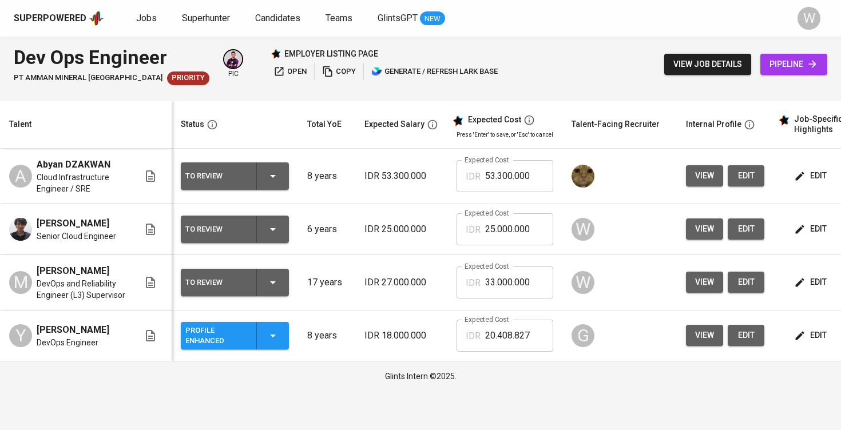
click at [807, 230] on span "edit" at bounding box center [811, 229] width 30 height 14
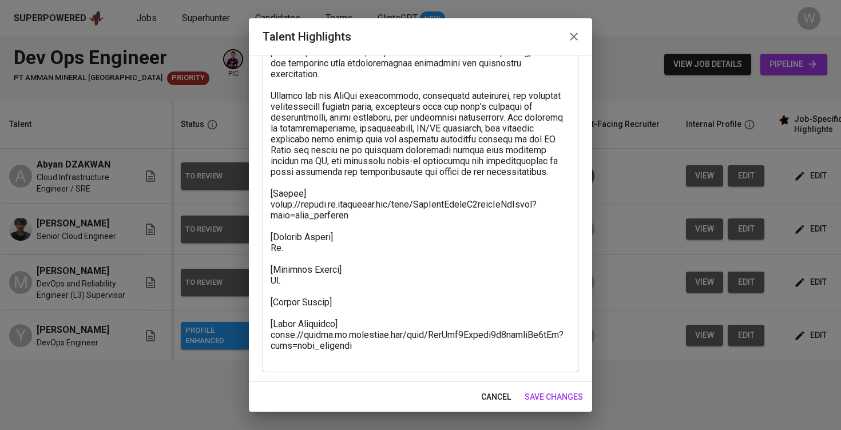
scroll to position [247, 0]
click at [327, 276] on textarea at bounding box center [421, 123] width 300 height 478
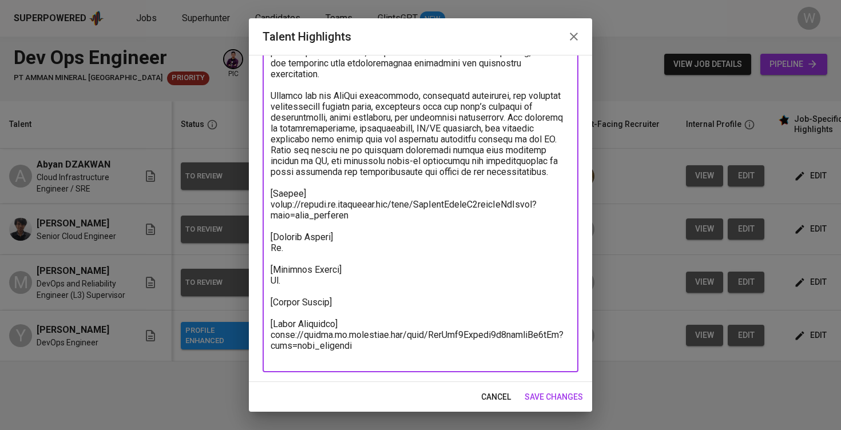
click at [318, 257] on textarea at bounding box center [421, 123] width 300 height 478
click at [317, 296] on textarea at bounding box center [421, 123] width 300 height 478
click at [367, 261] on textarea at bounding box center [421, 123] width 300 height 478
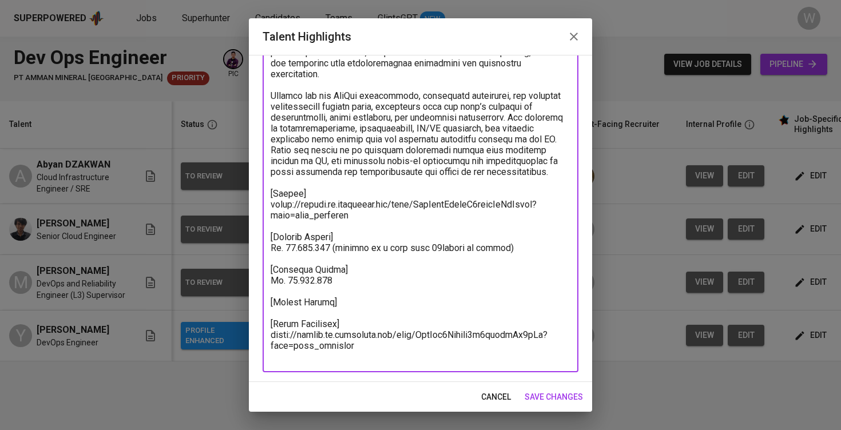
click at [410, 300] on textarea at bounding box center [421, 123] width 300 height 478
click at [293, 291] on textarea at bounding box center [421, 123] width 300 height 478
click at [348, 289] on textarea at bounding box center [421, 123] width 300 height 478
type textarea "Andrian has more than five years of experience in designing, implementing, and …"
click at [557, 406] on button "save changes" at bounding box center [553, 397] width 67 height 21
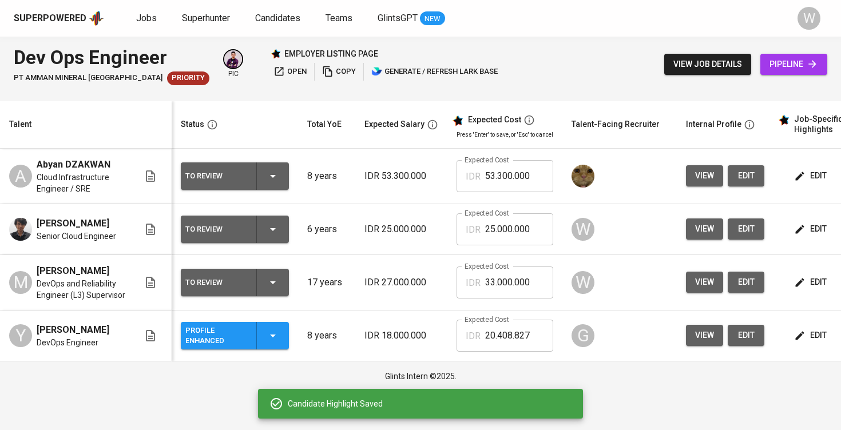
click at [745, 232] on span "edit" at bounding box center [746, 229] width 18 height 14
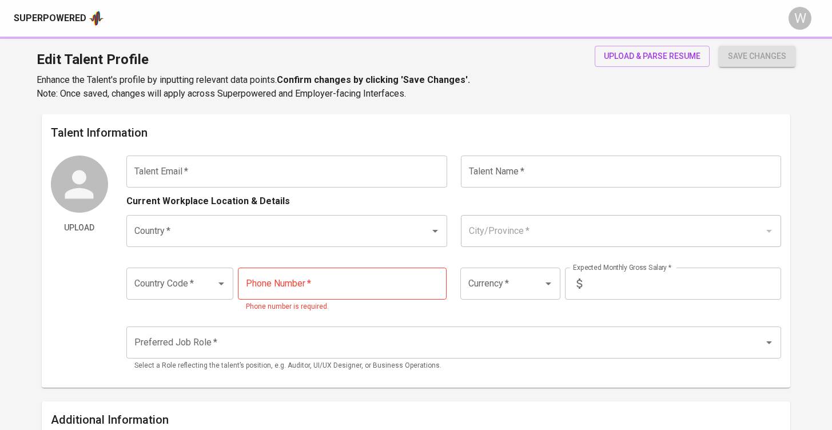
type input "[EMAIL_ADDRESS][DOMAIN_NAME]"
type input "[PERSON_NAME]"
type input "[GEOGRAPHIC_DATA]"
type input "[GEOGRAPHIC_DATA], [GEOGRAPHIC_DATA]"
type input "+62"
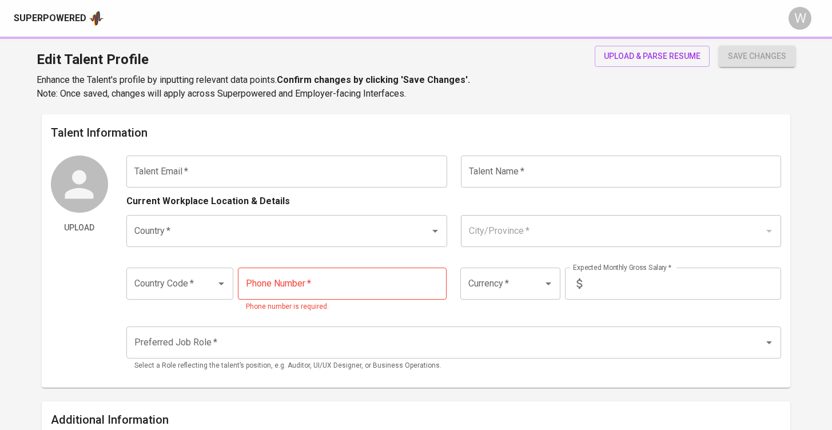
type input "[PHONE_NUMBER]"
type input "IDR"
type input "Devops Engineer"
radio input "true"
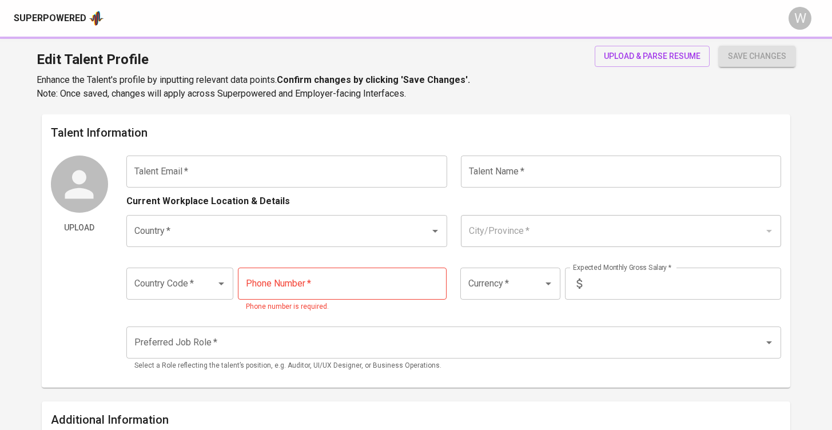
type input "6"
type input "1 Month"
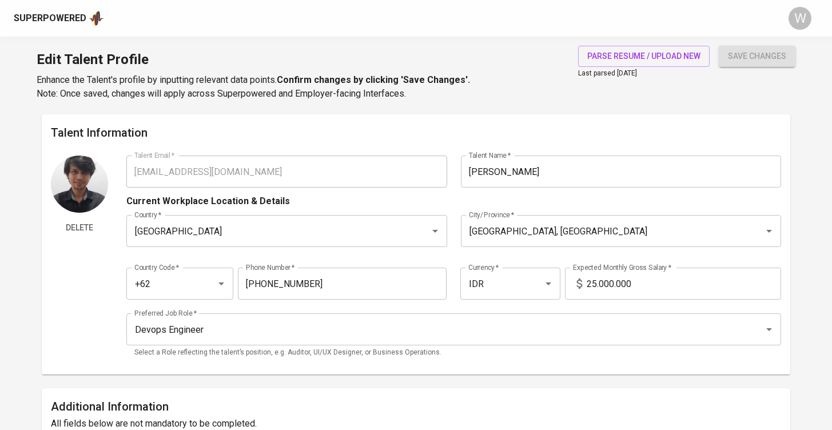
click at [596, 283] on input "25.000.000" at bounding box center [684, 284] width 194 height 32
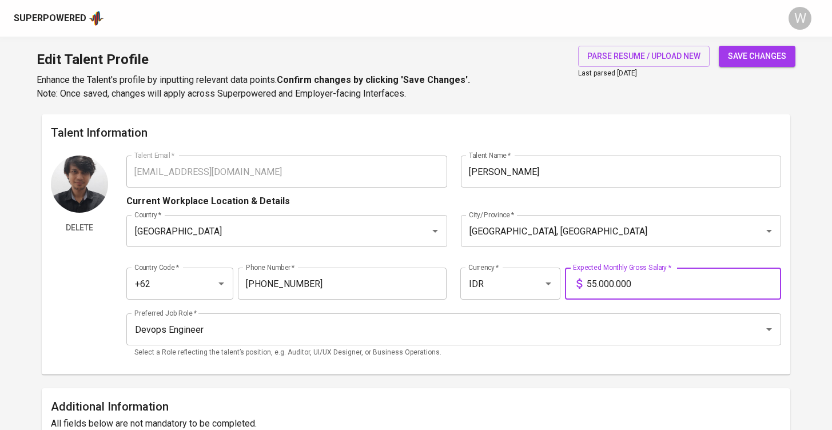
type input "55.000.000"
click at [743, 59] on span "save changes" at bounding box center [757, 56] width 58 height 14
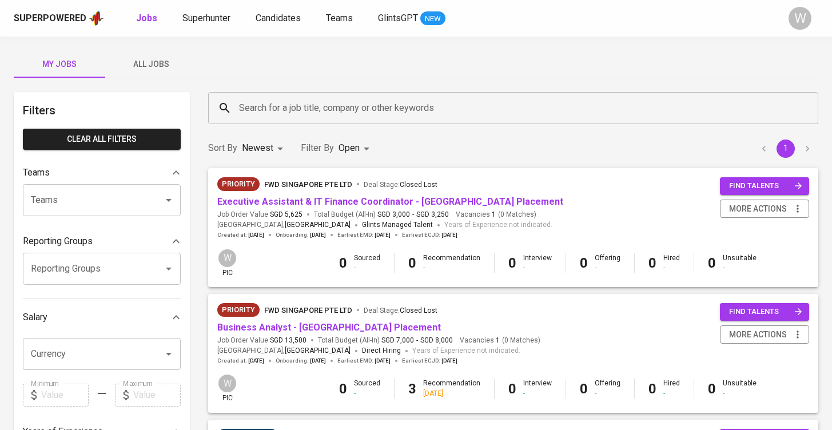
click at [161, 65] on span "All Jobs" at bounding box center [151, 64] width 78 height 14
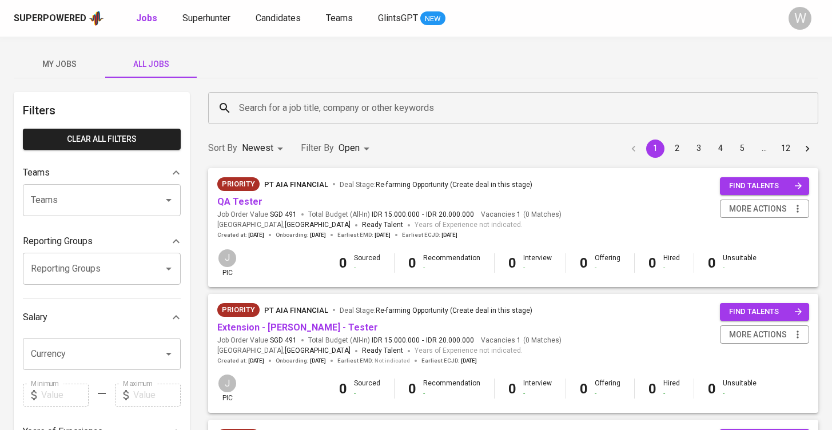
click at [259, 101] on input "Search for a job title, company or other keywords" at bounding box center [516, 108] width 560 height 22
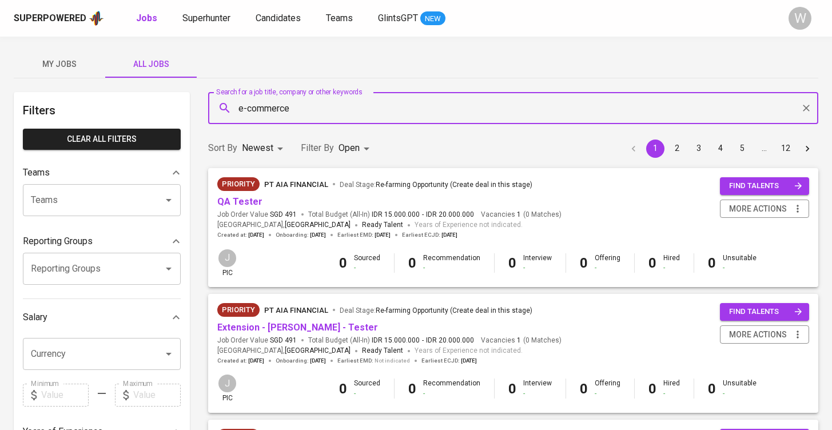
type input "e-commerce"
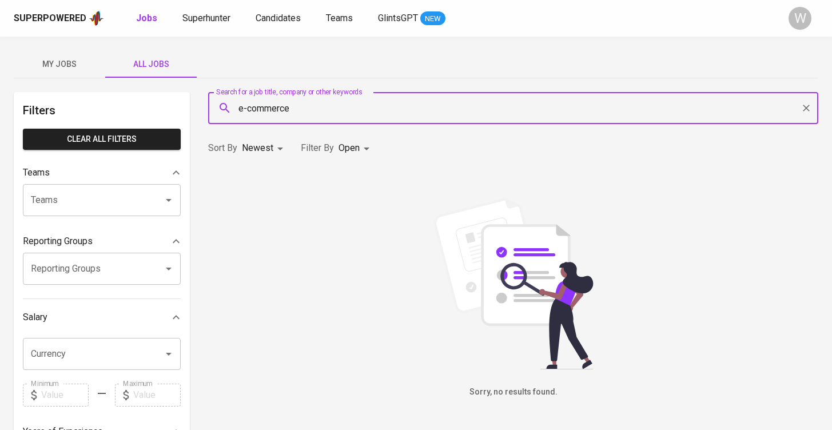
click at [334, 146] on div "Filter By Open OPEN" at bounding box center [337, 148] width 73 height 21
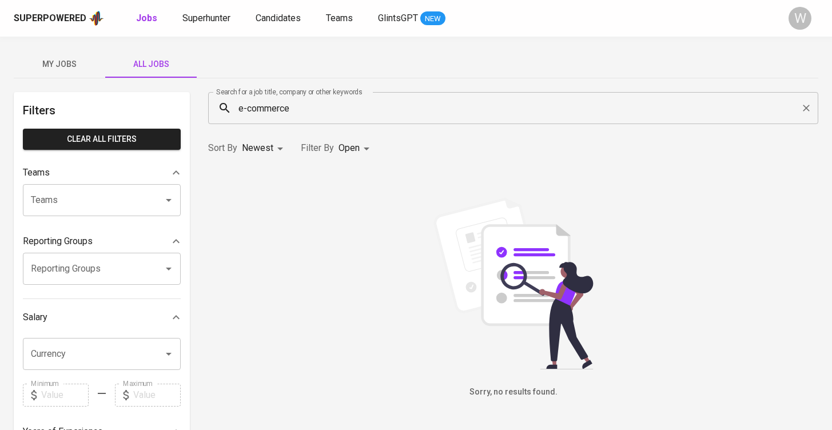
click at [342, 150] on body "Superpowered Jobs Superhunter Candidates Teams GlintsGPT NEW W My Jobs All Jobs…" at bounding box center [416, 390] width 832 height 781
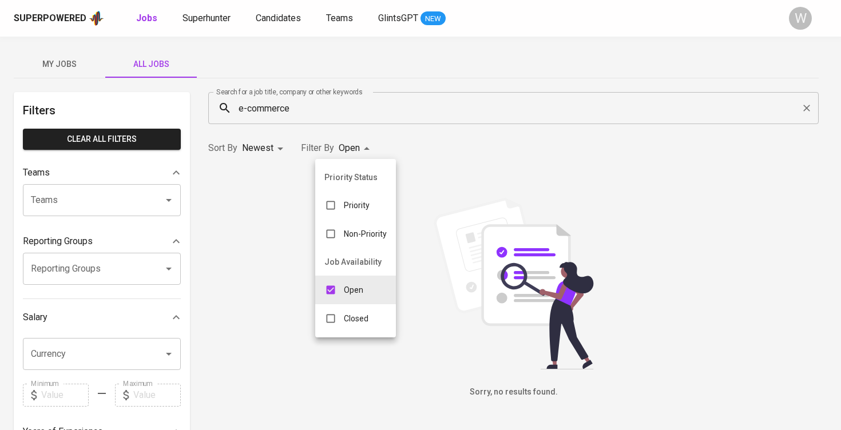
click at [349, 312] on div "Closed" at bounding box center [346, 319] width 62 height 22
type input "OPEN,CLOSE"
checkbox input "true"
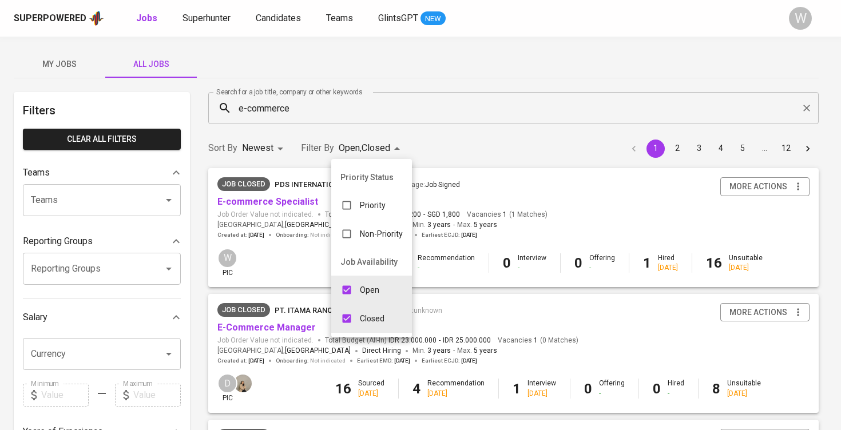
click at [550, 162] on div at bounding box center [420, 215] width 841 height 430
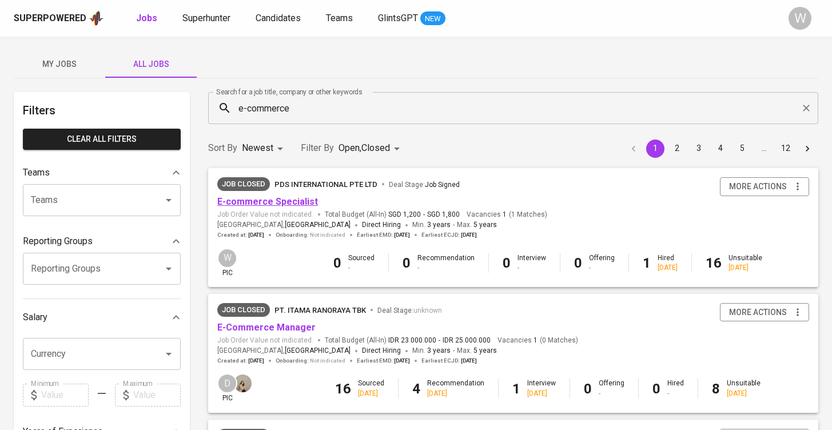
click at [246, 196] on link "E-commerce Specialist" at bounding box center [267, 201] width 101 height 11
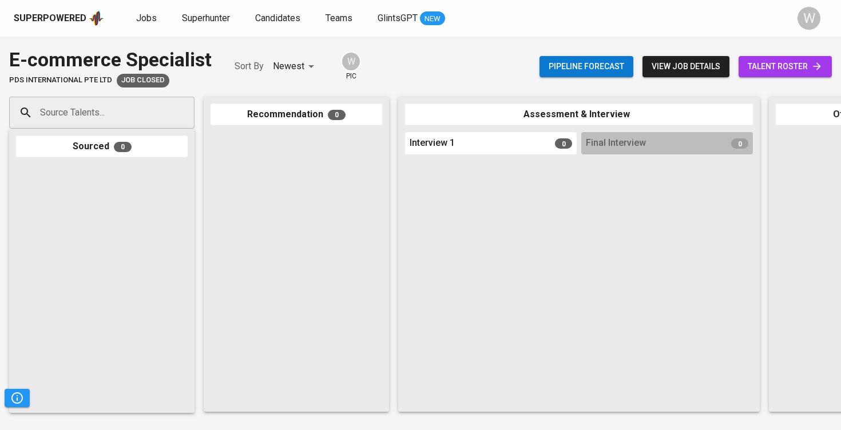
click at [761, 71] on span "talent roster" at bounding box center [785, 66] width 75 height 14
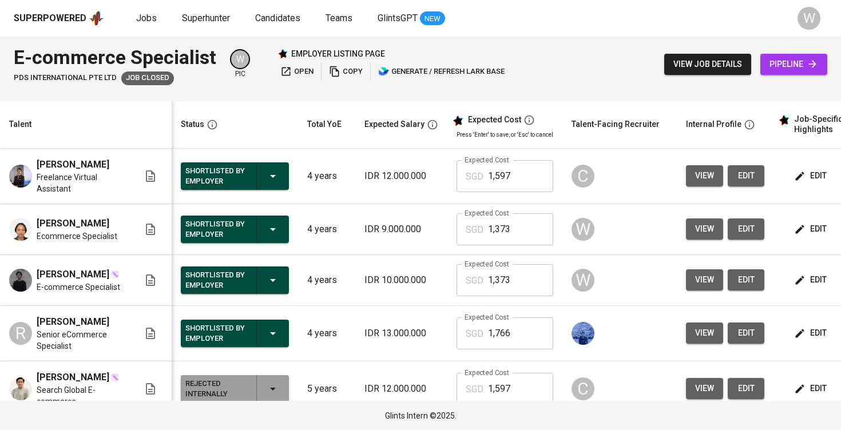
click at [700, 287] on span "view" at bounding box center [704, 280] width 19 height 14
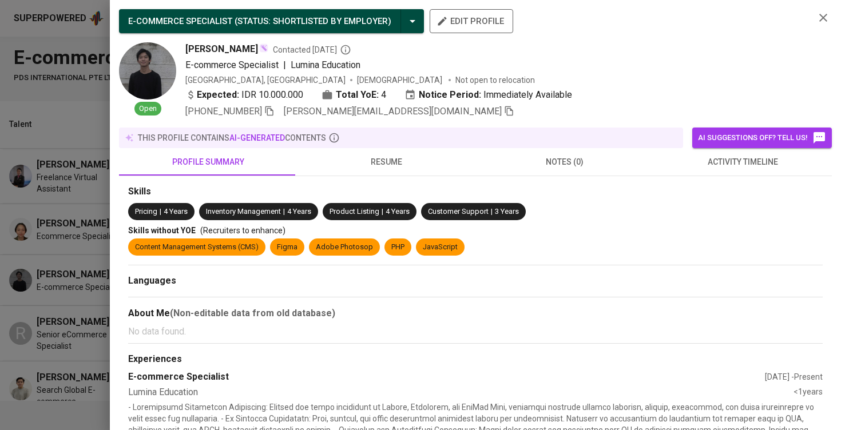
click at [408, 144] on div "this profile contains AI-generated contents" at bounding box center [401, 138] width 564 height 21
click at [400, 153] on button "resume" at bounding box center [386, 161] width 178 height 27
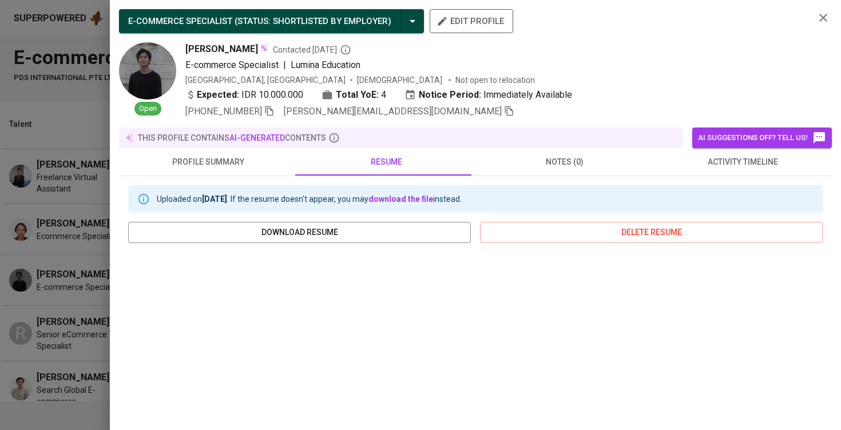
click at [263, 149] on button "profile summary" at bounding box center [208, 161] width 178 height 27
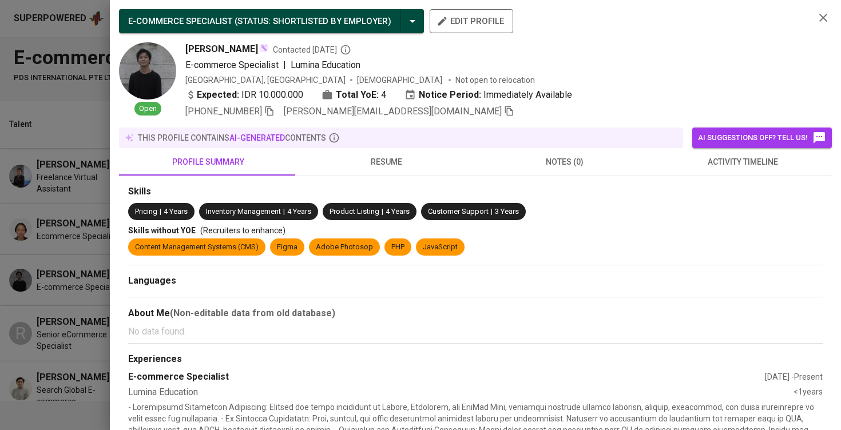
click at [366, 176] on div "profile summary resume notes (0) activity timeline" at bounding box center [475, 162] width 713 height 28
click at [371, 164] on span "resume" at bounding box center [386, 162] width 165 height 14
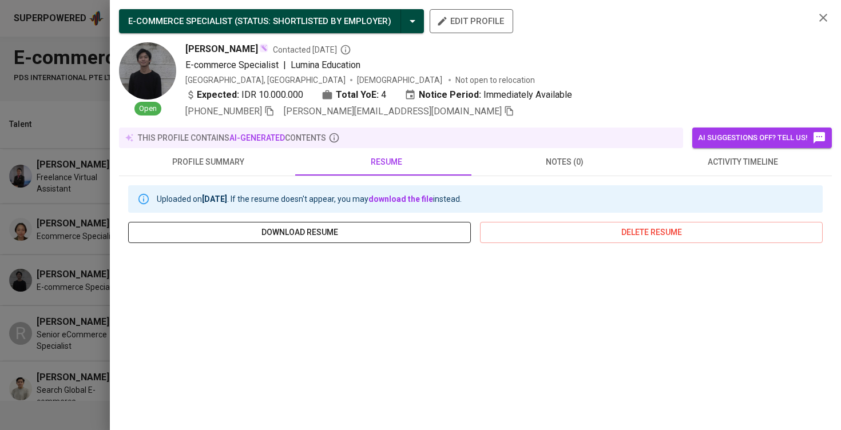
click at [159, 223] on button "download resume" at bounding box center [299, 232] width 343 height 21
click at [120, 178] on div "Uploaded on Jun 06, 2025 . If the resume doesn't appear, you may download the f…" at bounding box center [475, 385] width 713 height 419
click at [75, 194] on div at bounding box center [420, 215] width 841 height 430
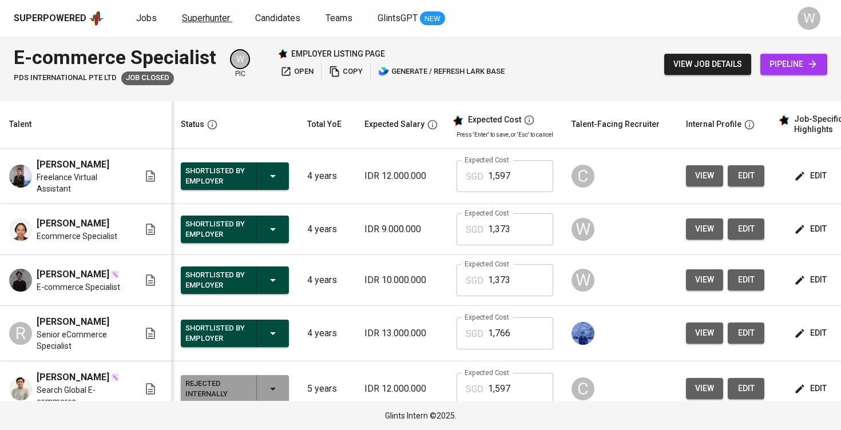
click at [187, 13] on span "Superhunter" at bounding box center [206, 18] width 48 height 11
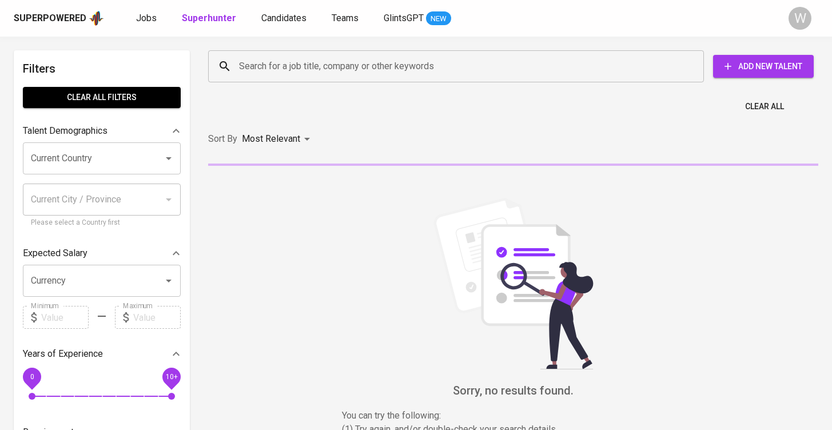
click at [288, 89] on div "Search for a job title, company or other keywords Search for a job title, compa…" at bounding box center [511, 66] width 624 height 50
click at [287, 74] on input "Search for a job title, company or other keywords" at bounding box center [459, 66] width 446 height 22
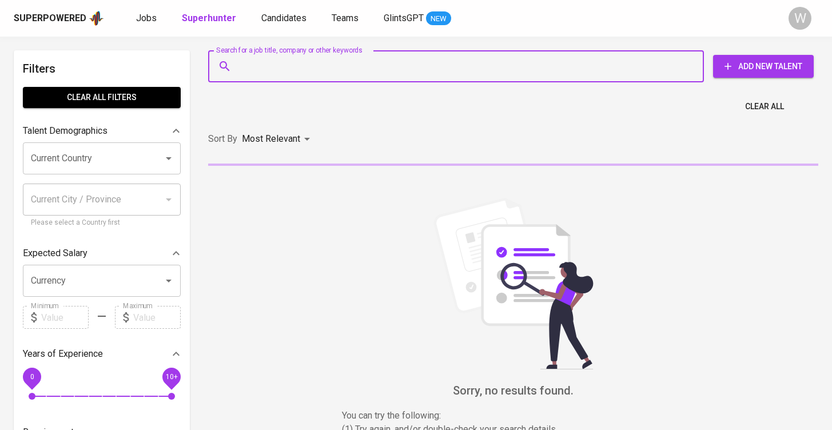
paste input "· kevin.jonathankristianto@gmail.com"
type input "· kevin.jonathankristianto@gmail.com"
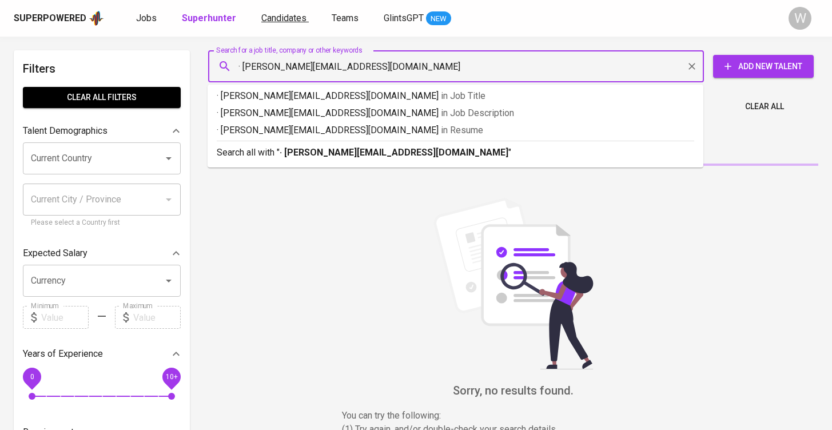
click at [271, 23] on link "Candidates" at bounding box center [284, 18] width 47 height 14
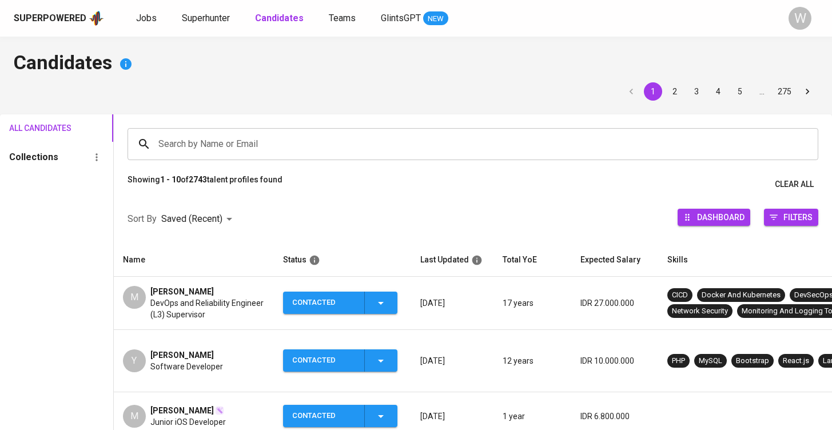
click at [225, 146] on input "Search by Name or Email" at bounding box center [476, 144] width 641 height 22
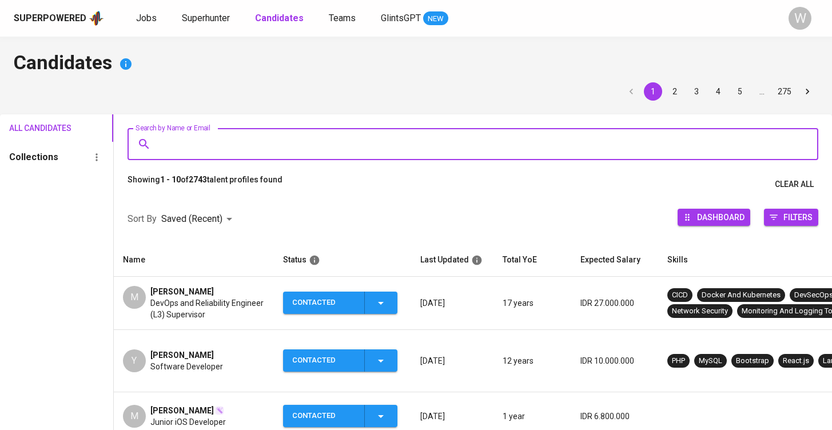
paste input "· kevin.jonathankristianto@gmail.com"
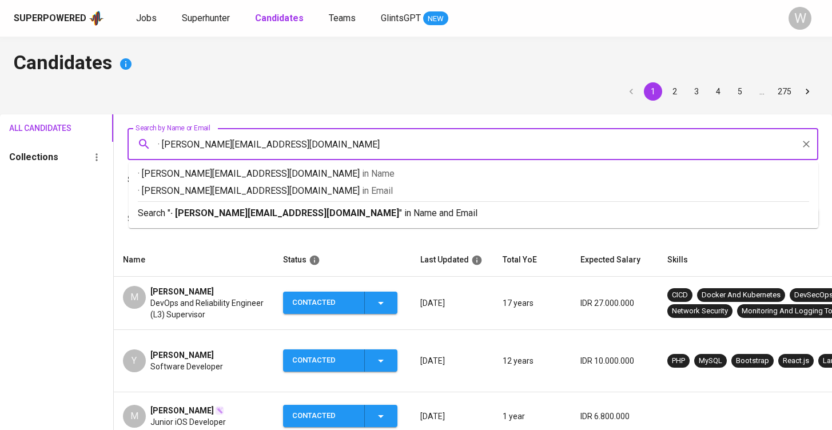
click at [163, 145] on input "· kevin.jonathankristianto@gmail.com" at bounding box center [476, 144] width 641 height 22
type input "kevin.jonathankristianto@gmail.com"
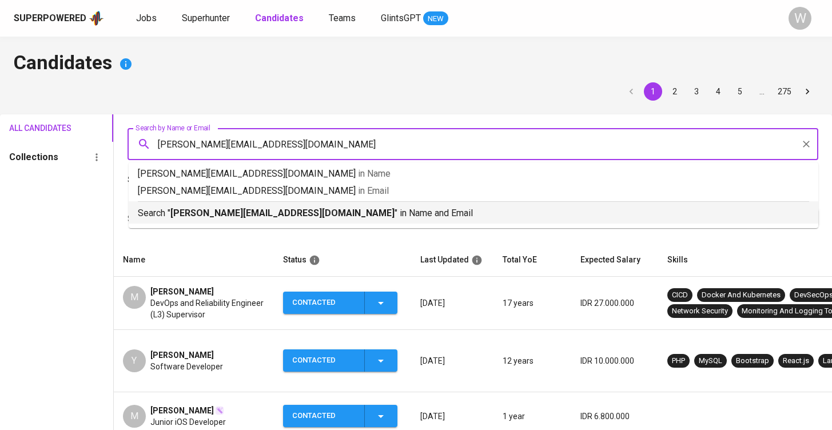
click at [258, 220] on p "Search " kevin.jonathankristianto@gmail.com " in Name and Email" at bounding box center [474, 213] width 672 height 14
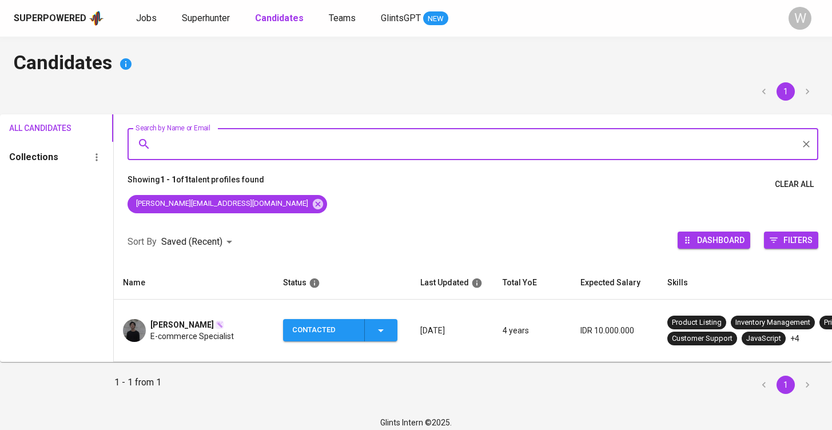
click at [379, 324] on icon "button" at bounding box center [381, 331] width 14 height 14
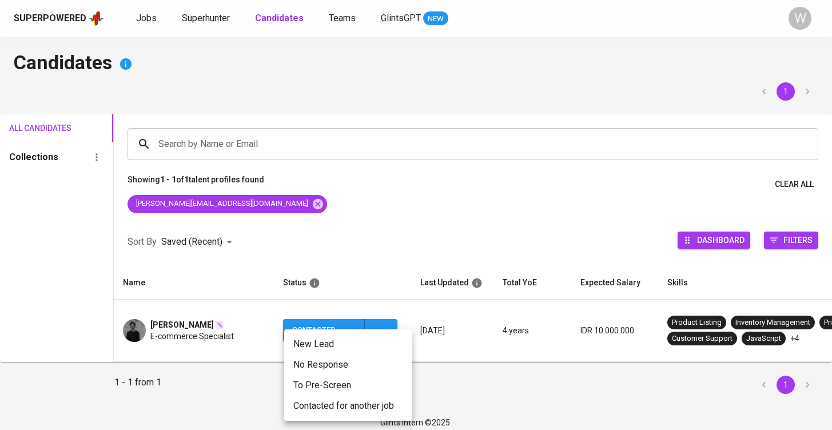
click at [344, 405] on li "Contacted for another job" at bounding box center [348, 406] width 128 height 21
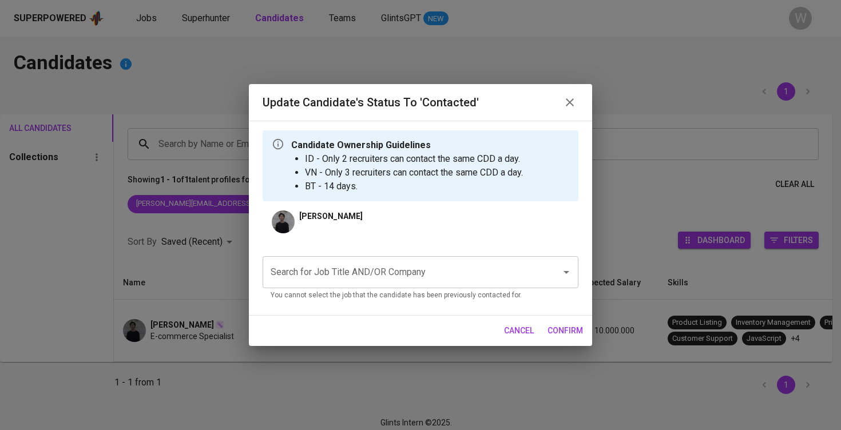
click at [387, 282] on input "Search for Job Title AND/OR Company" at bounding box center [404, 272] width 273 height 22
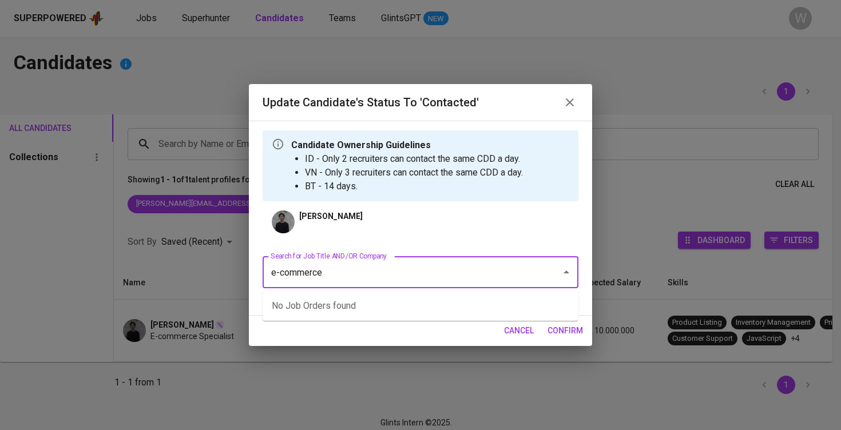
type input "e-commerc"
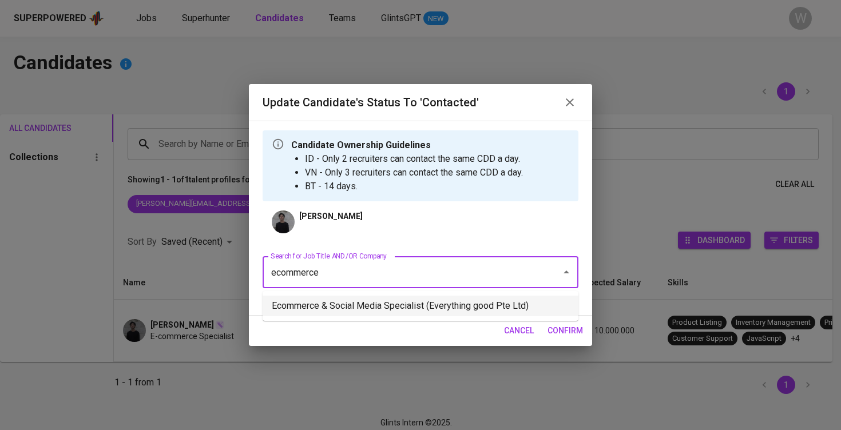
click at [378, 305] on li "Ecommerce & Social Media Specialist (Everything good Pte Ltd)" at bounding box center [421, 306] width 316 height 21
type input "ecommerce"
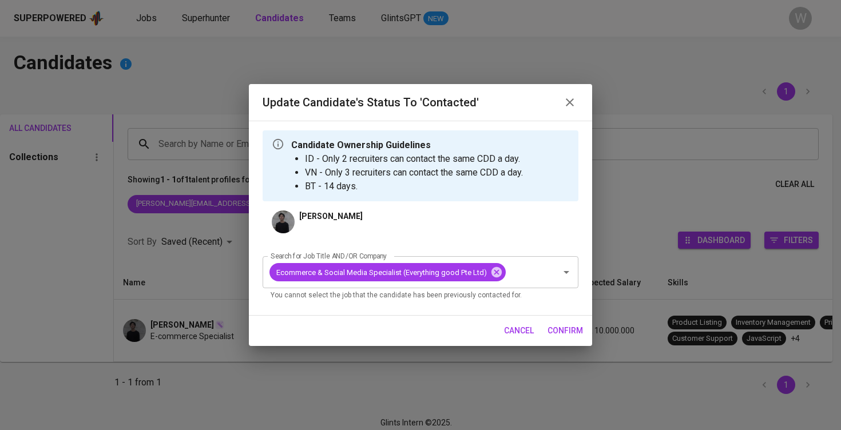
click at [560, 329] on span "confirm" at bounding box center [564, 331] width 35 height 14
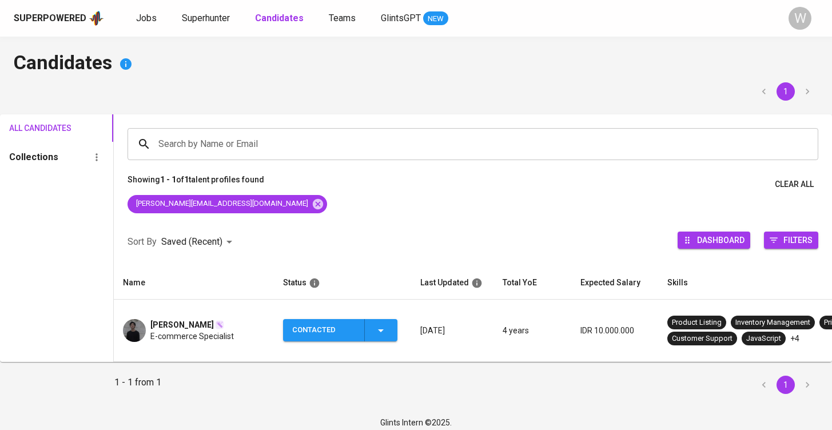
click at [162, 331] on span "E-commerce Specialist" at bounding box center [192, 336] width 84 height 11
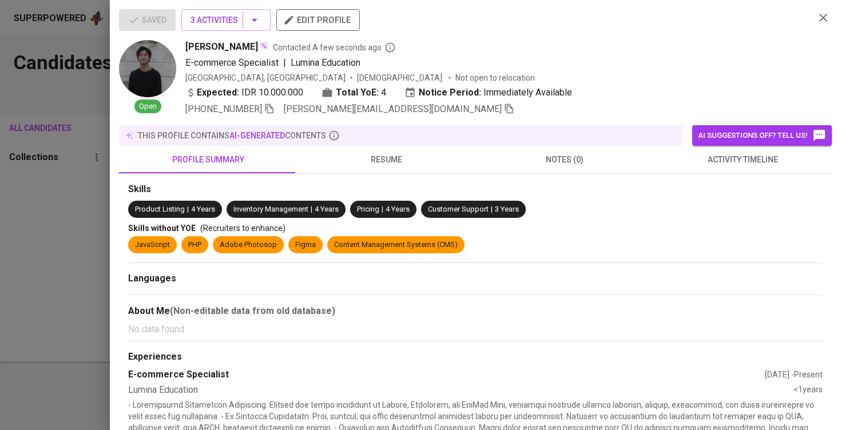
click at [687, 162] on span "activity timeline" at bounding box center [743, 160] width 165 height 14
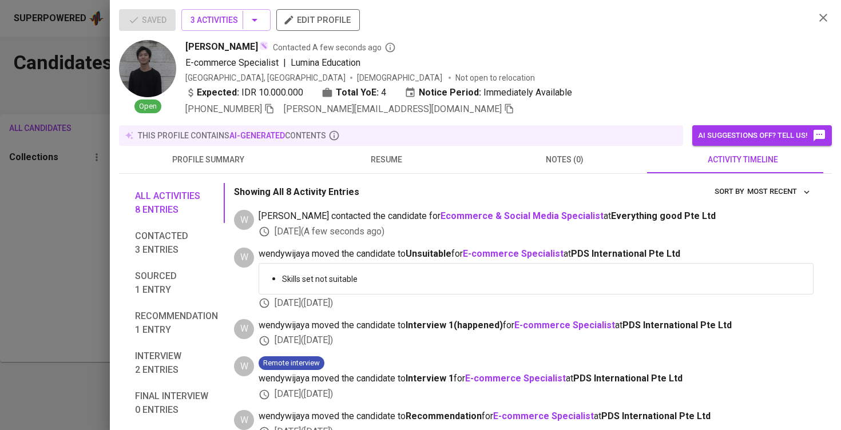
click at [118, 201] on div "Saved 3 Activities edit profile Open Kevin Jonathan Kristianto Contacted A few …" at bounding box center [475, 215] width 731 height 430
click at [98, 228] on div at bounding box center [420, 215] width 841 height 430
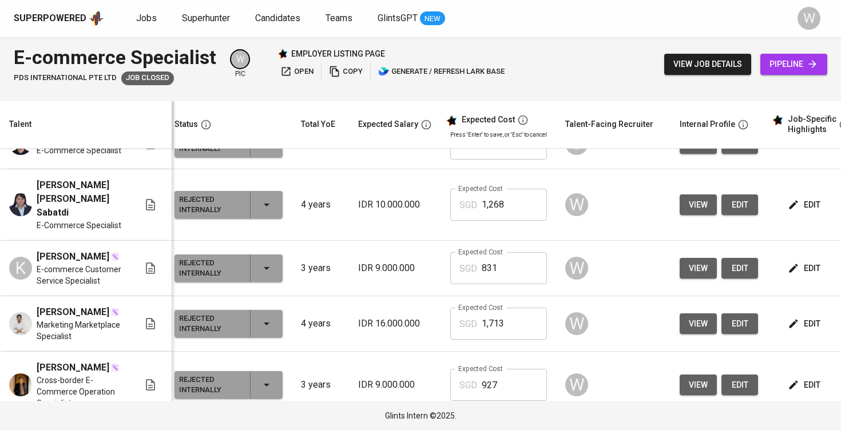
scroll to position [707, 6]
click at [695, 317] on span "view" at bounding box center [698, 324] width 19 height 14
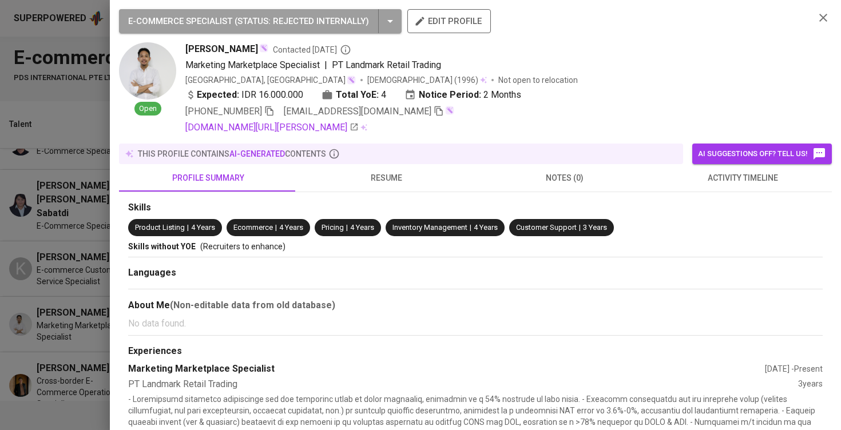
click at [380, 186] on button "resume" at bounding box center [386, 177] width 178 height 27
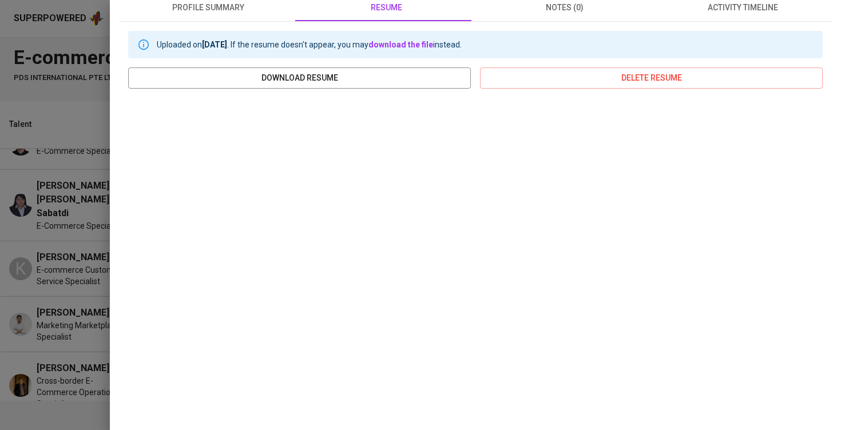
scroll to position [172, 0]
click at [114, 229] on div "E-COMMERCE SPECIALIST ( STATUS : Rejected Internally ) edit profile Open Firman…" at bounding box center [475, 215] width 731 height 430
click at [82, 248] on div at bounding box center [420, 215] width 841 height 430
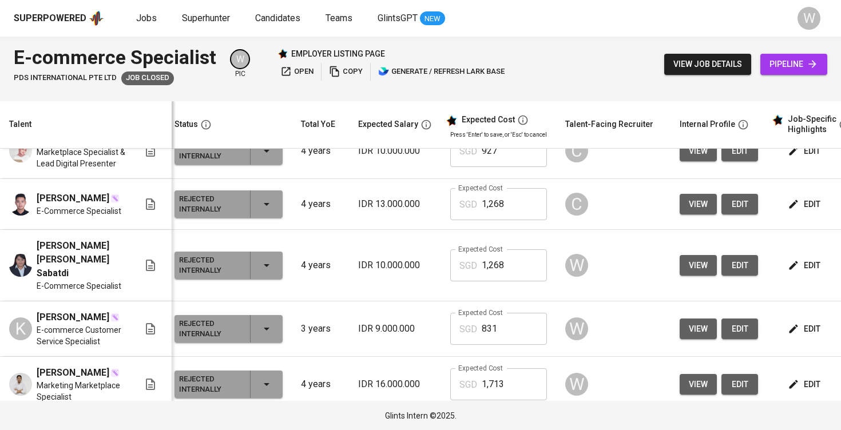
scroll to position [636, 6]
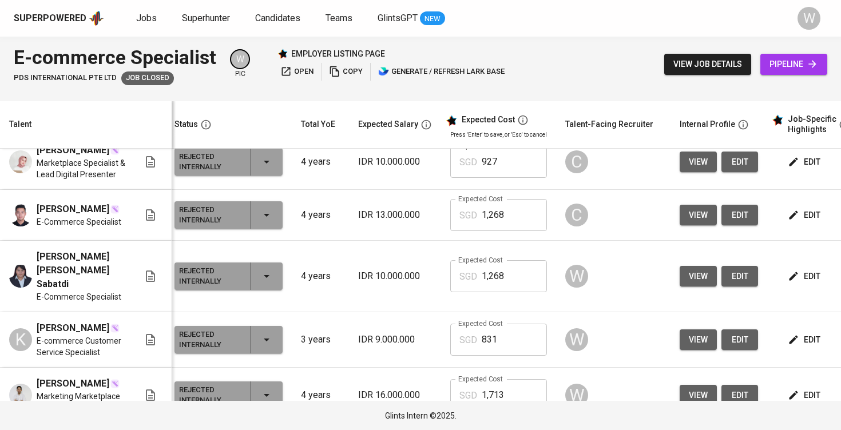
click at [689, 333] on span "view" at bounding box center [698, 340] width 19 height 14
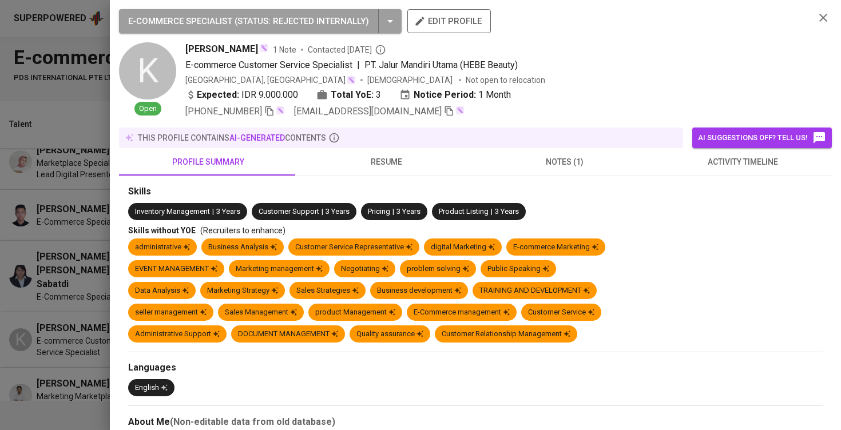
click at [386, 164] on span "resume" at bounding box center [386, 162] width 165 height 14
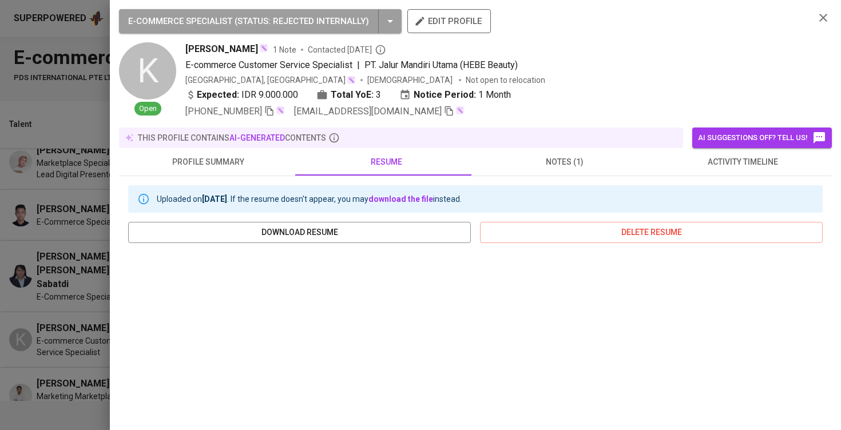
scroll to position [171, 0]
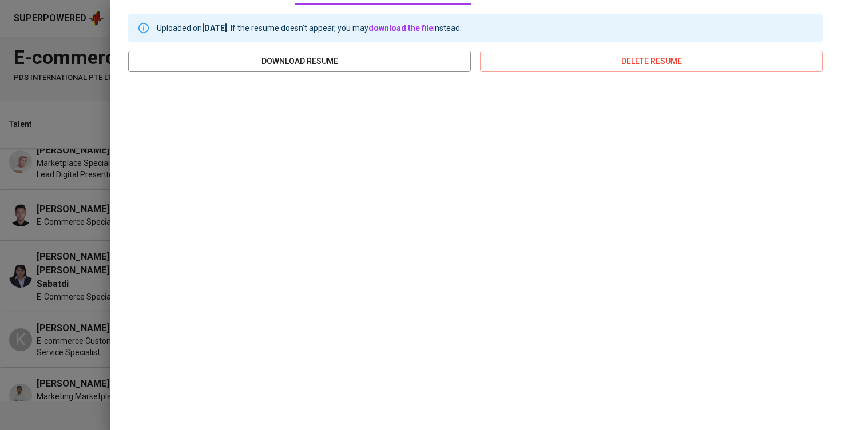
click at [11, 178] on div at bounding box center [420, 215] width 841 height 430
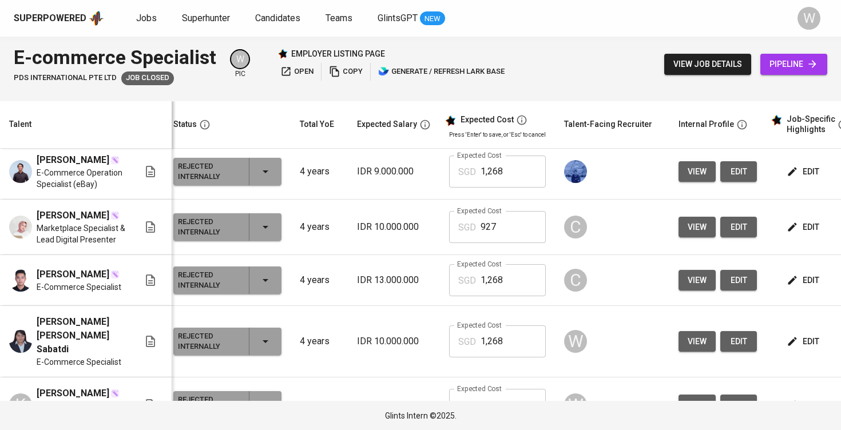
scroll to position [0, 7]
click at [696, 335] on span "view" at bounding box center [697, 342] width 19 height 14
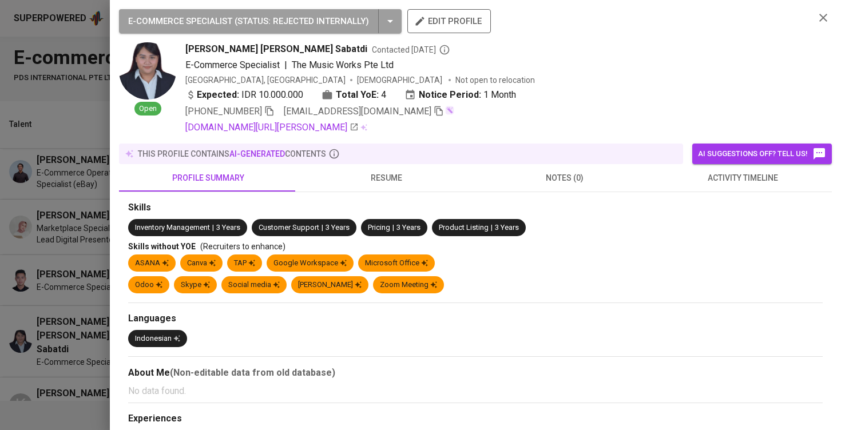
click at [338, 168] on button "resume" at bounding box center [386, 177] width 178 height 27
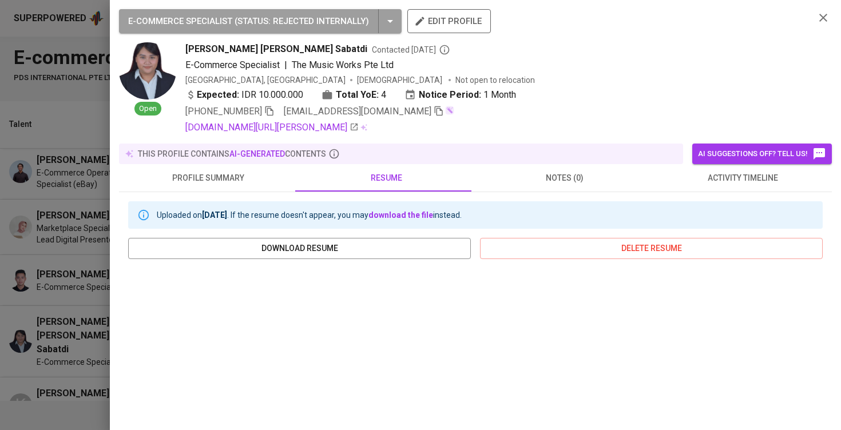
scroll to position [145, 0]
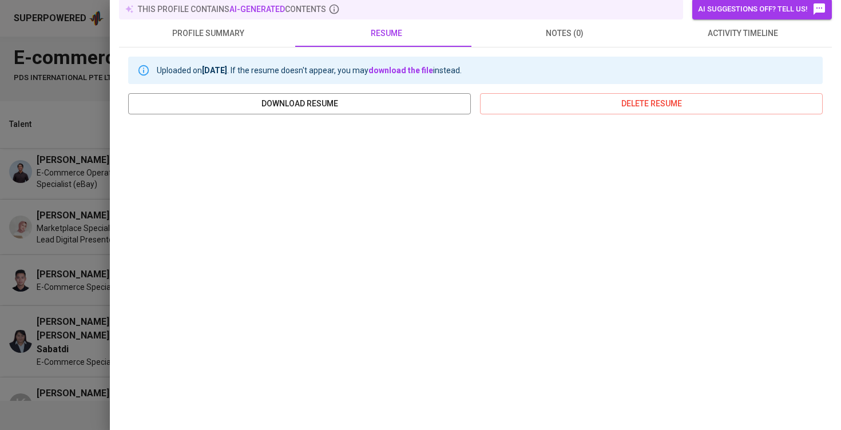
click at [77, 227] on div at bounding box center [420, 215] width 841 height 430
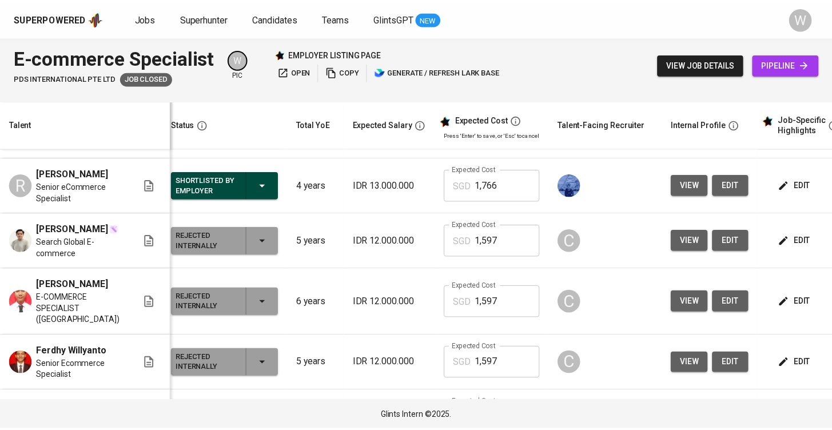
scroll to position [280, 8]
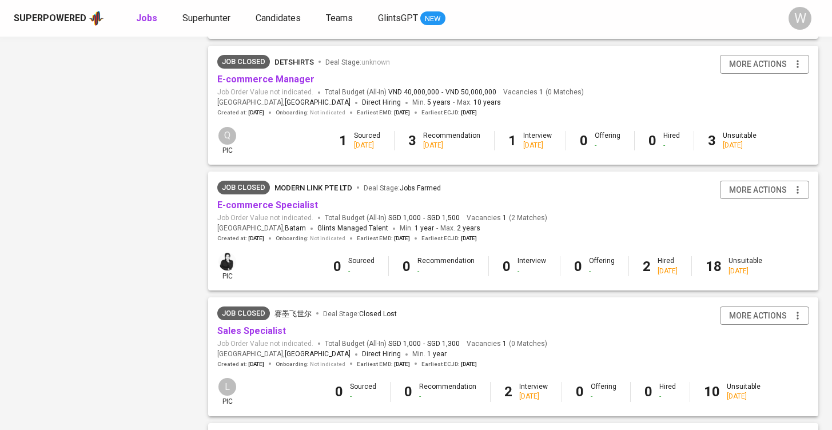
scroll to position [756, 0]
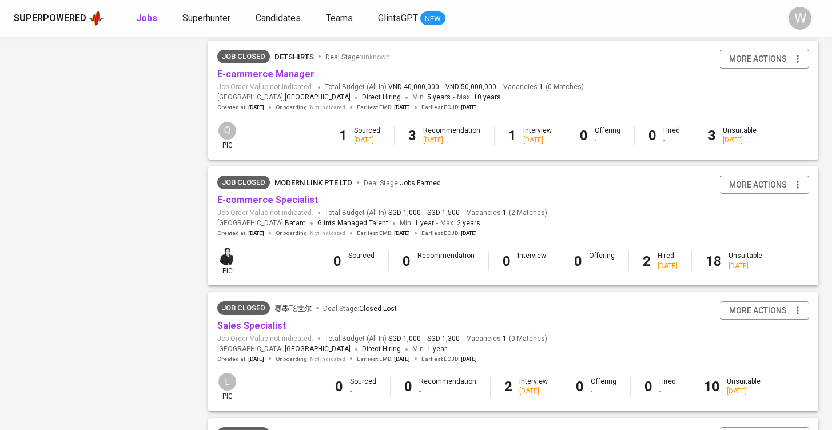
click at [279, 194] on link "E-commerce Specialist" at bounding box center [267, 199] width 101 height 11
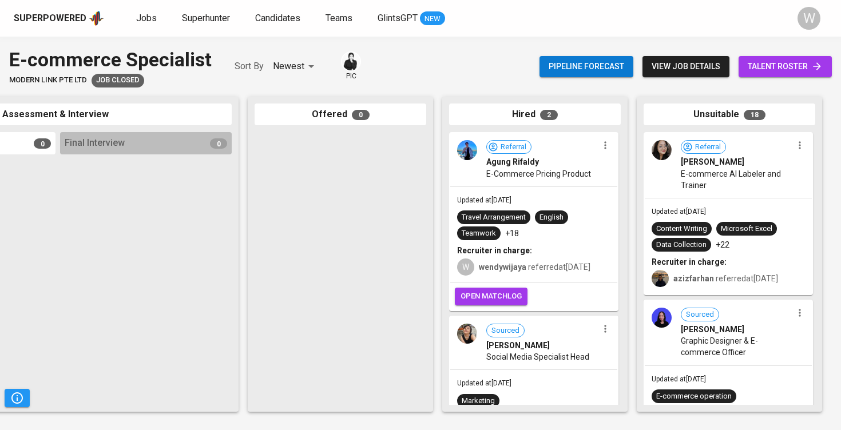
click at [776, 68] on span "talent roster" at bounding box center [785, 66] width 75 height 14
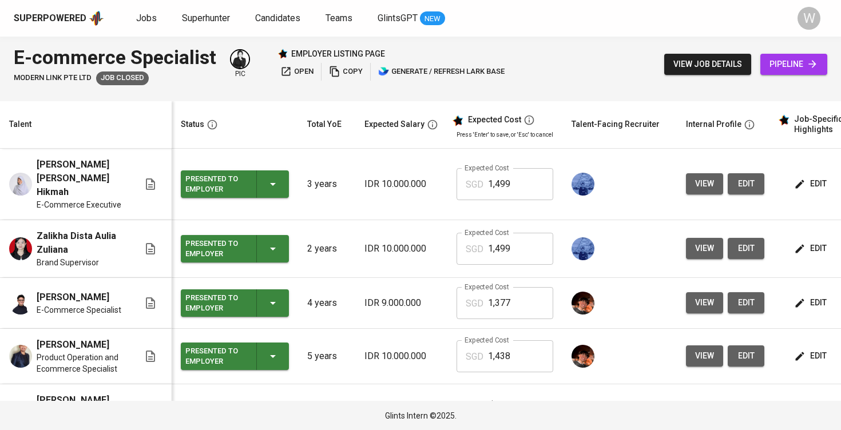
click at [699, 292] on button "view" at bounding box center [704, 302] width 37 height 21
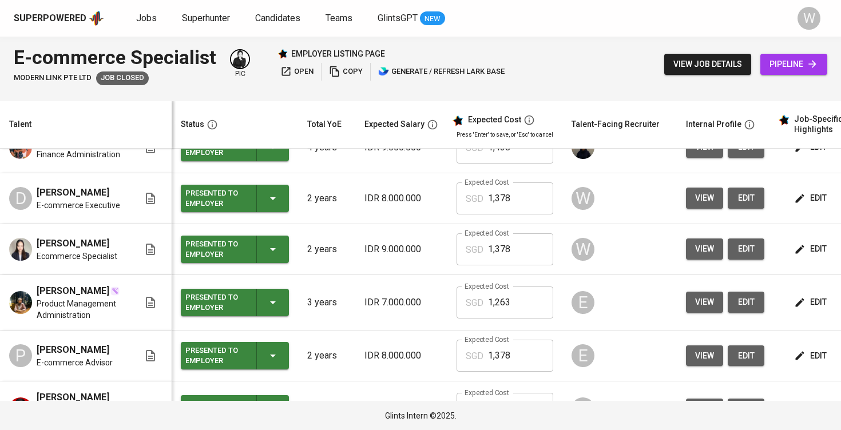
click at [689, 188] on button "view" at bounding box center [704, 198] width 37 height 21
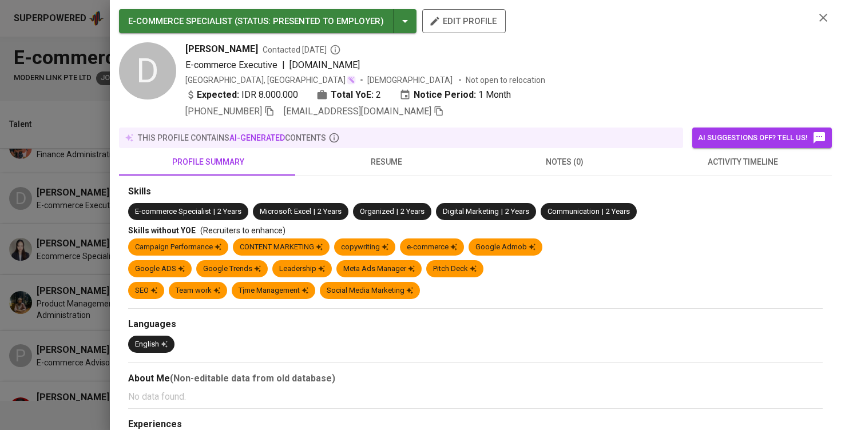
click at [389, 164] on span "resume" at bounding box center [386, 162] width 165 height 14
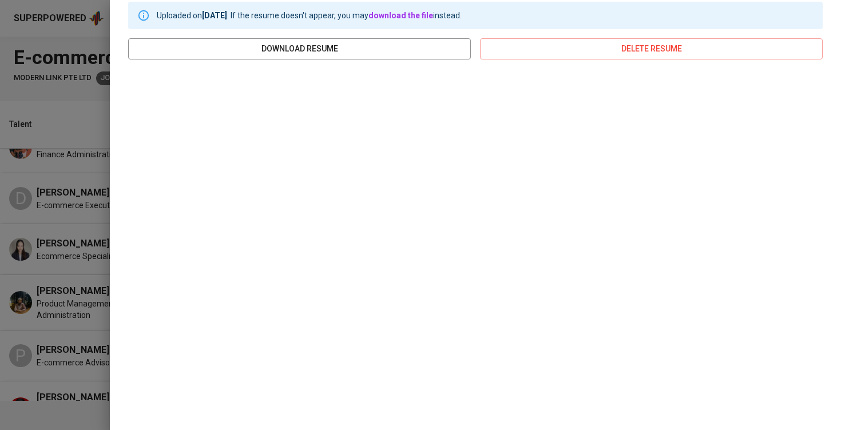
scroll to position [183, 0]
click at [57, 272] on div at bounding box center [420, 215] width 841 height 430
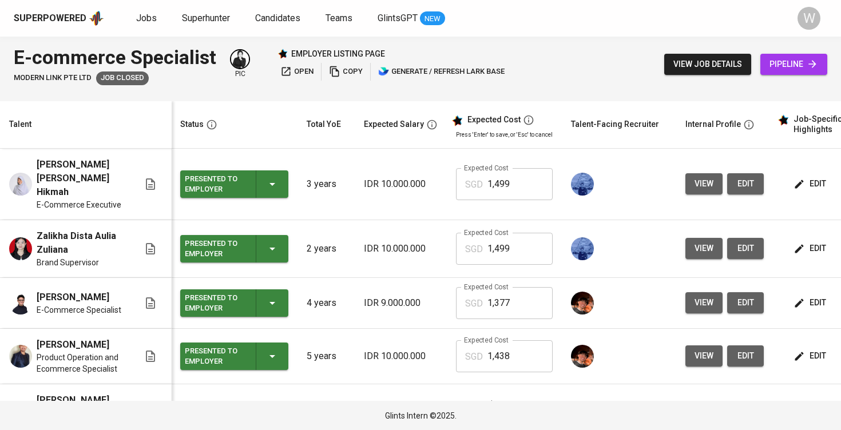
scroll to position [0, 1]
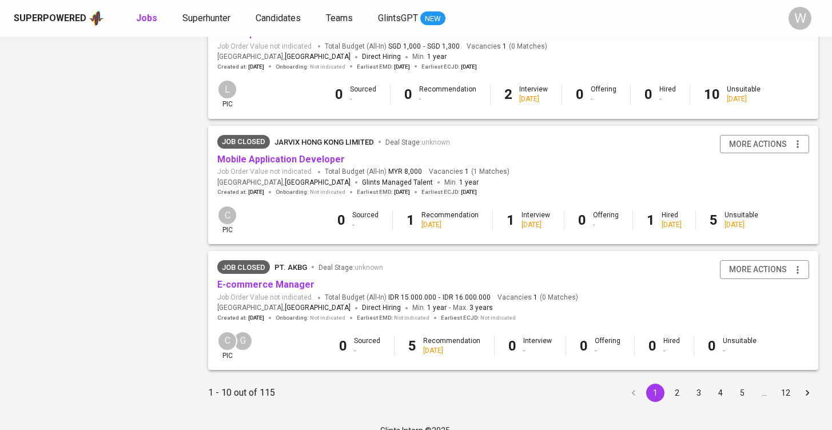
scroll to position [1048, 0]
click at [676, 384] on button "2" at bounding box center [677, 393] width 18 height 18
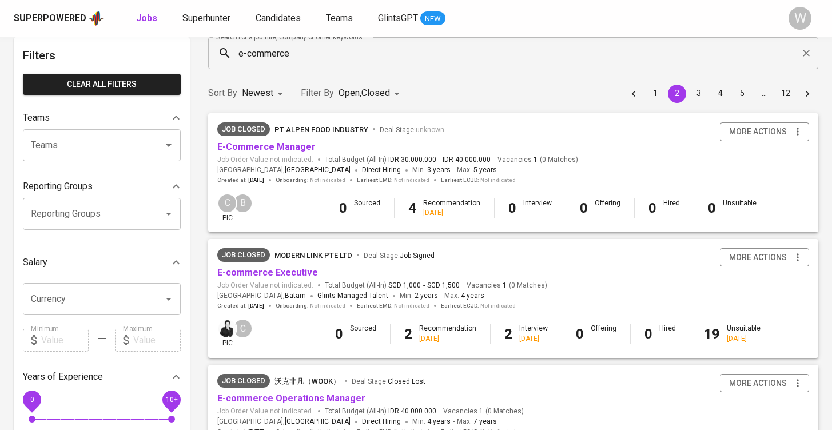
scroll to position [65, 0]
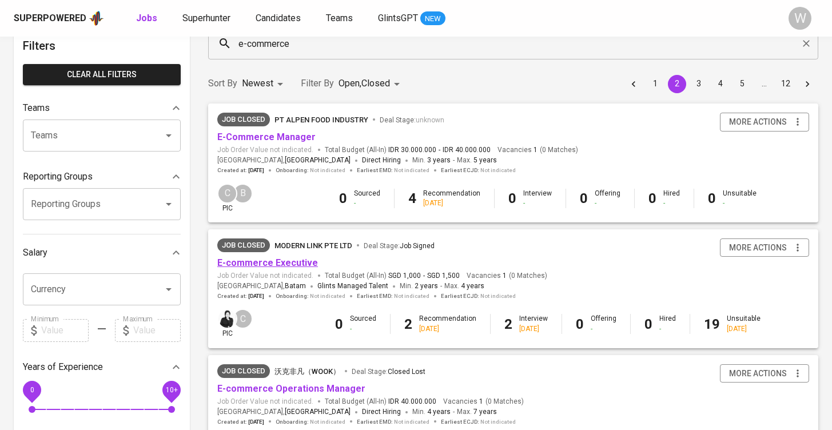
click at [287, 257] on link "E-commerce Executive" at bounding box center [267, 262] width 101 height 11
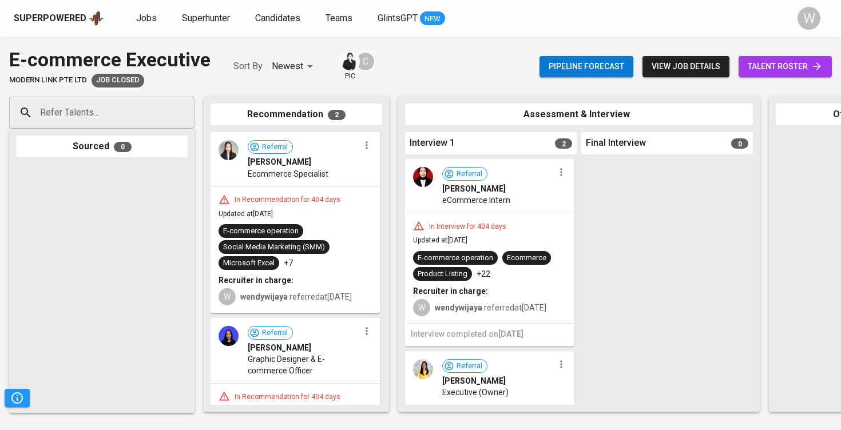
click at [767, 69] on span "talent roster" at bounding box center [785, 66] width 75 height 14
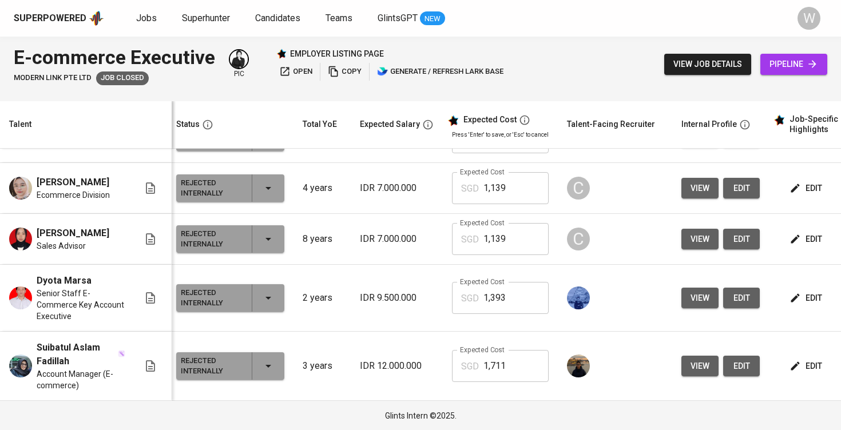
click at [145, 27] on div "Superpowered Jobs Superhunter Candidates Teams GlintsGPT NEW W" at bounding box center [420, 18] width 841 height 37
click at [145, 25] on link "Jobs" at bounding box center [147, 18] width 23 height 14
